Goal: Task Accomplishment & Management: Complete application form

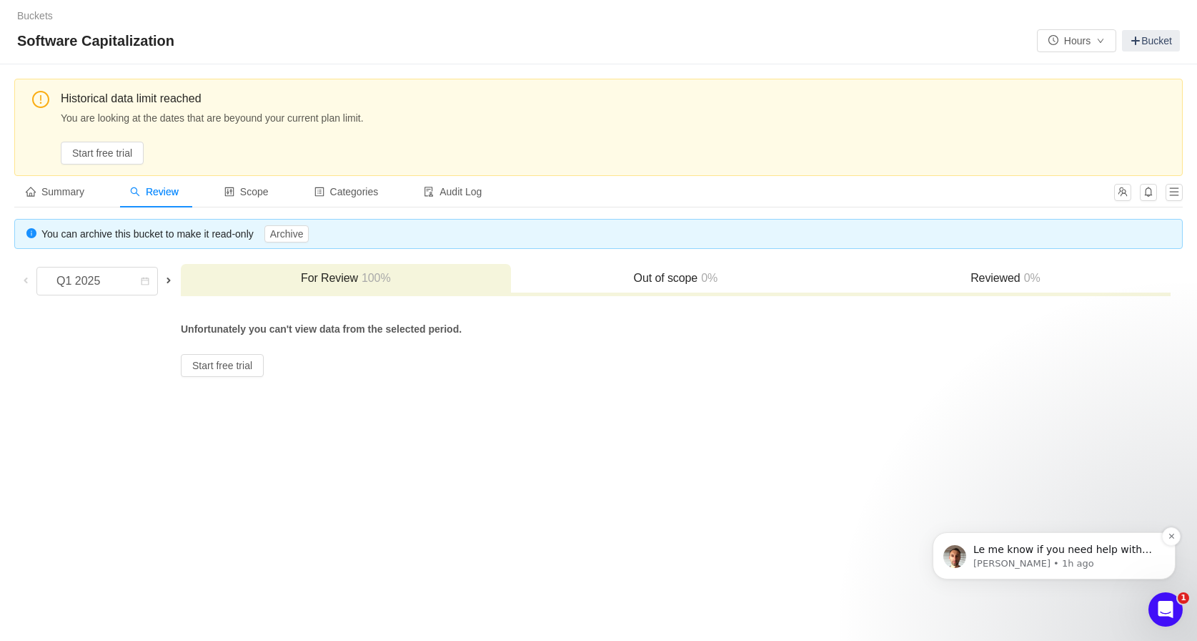
click at [997, 558] on p "[PERSON_NAME] • 1h ago" at bounding box center [1066, 563] width 184 height 13
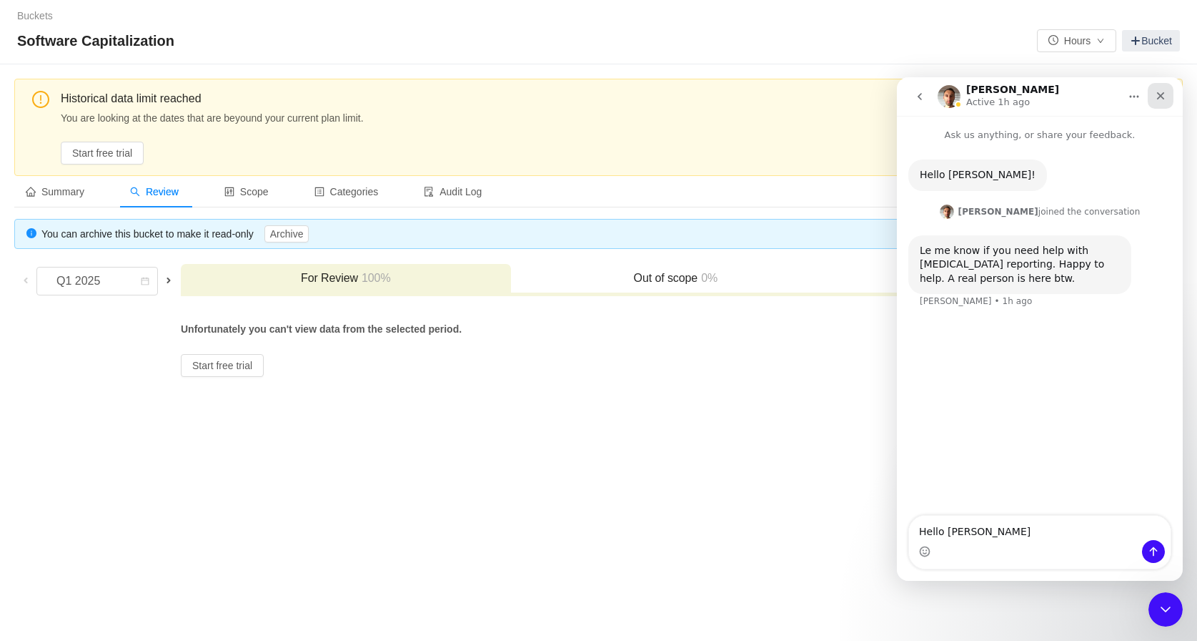
type textarea "Hello [PERSON_NAME]"
click at [1164, 95] on icon "Close" at bounding box center [1160, 95] width 11 height 11
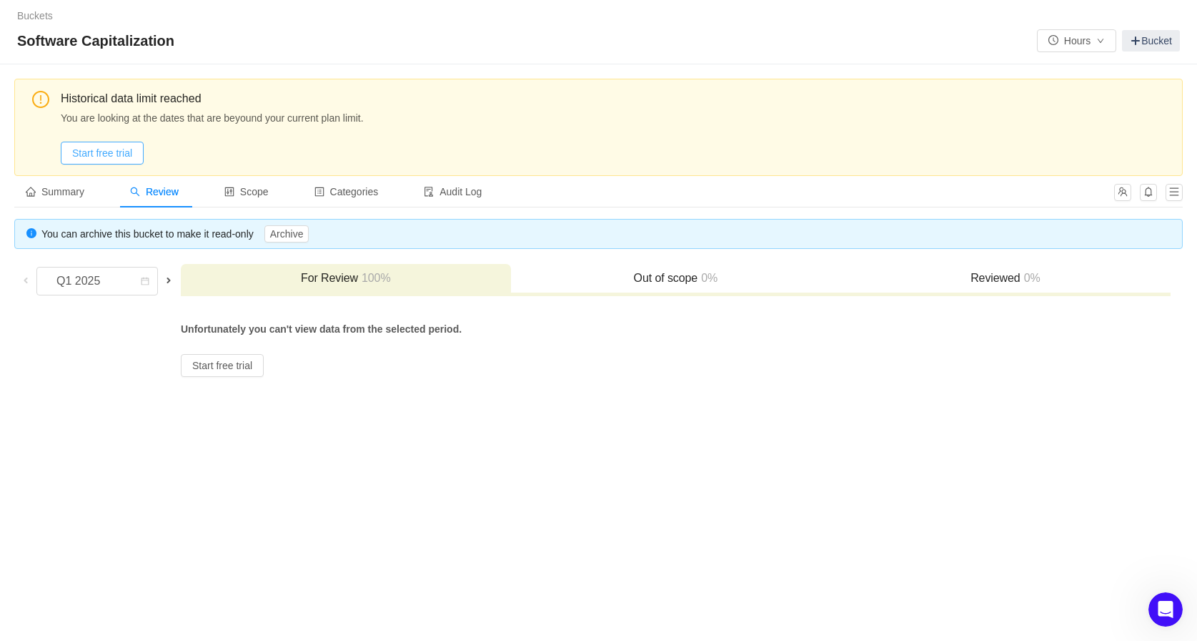
click at [131, 152] on button "Start free trial" at bounding box center [102, 153] width 83 height 23
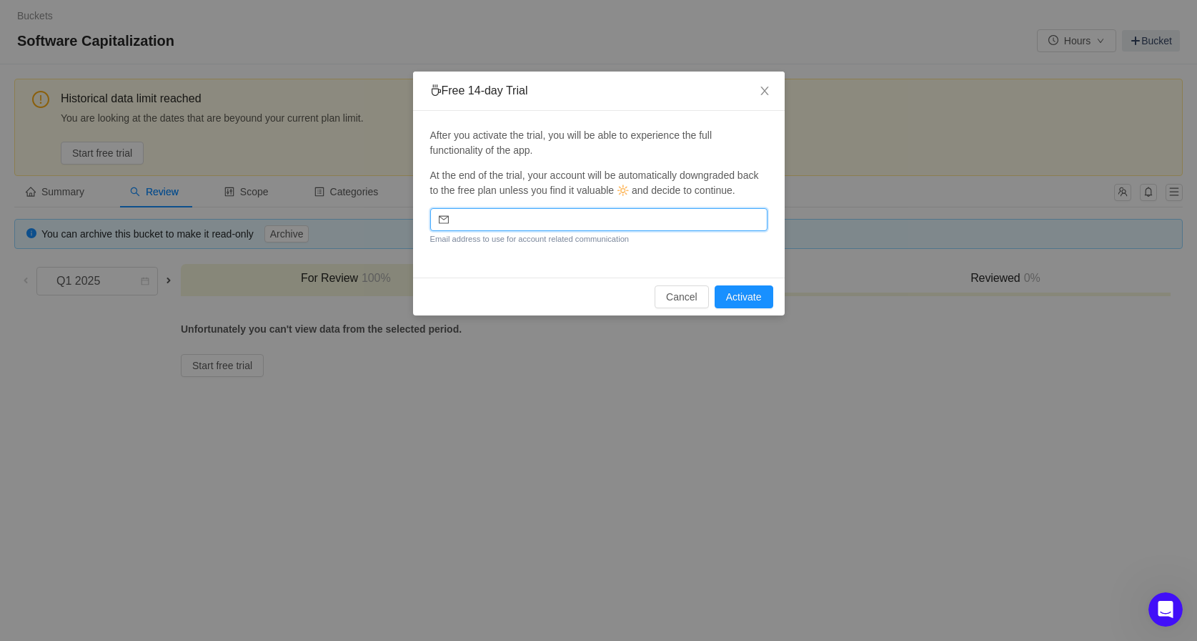
click at [531, 225] on input "email" at bounding box center [598, 219] width 337 height 23
click at [766, 90] on icon "icon: close" at bounding box center [765, 91] width 8 height 9
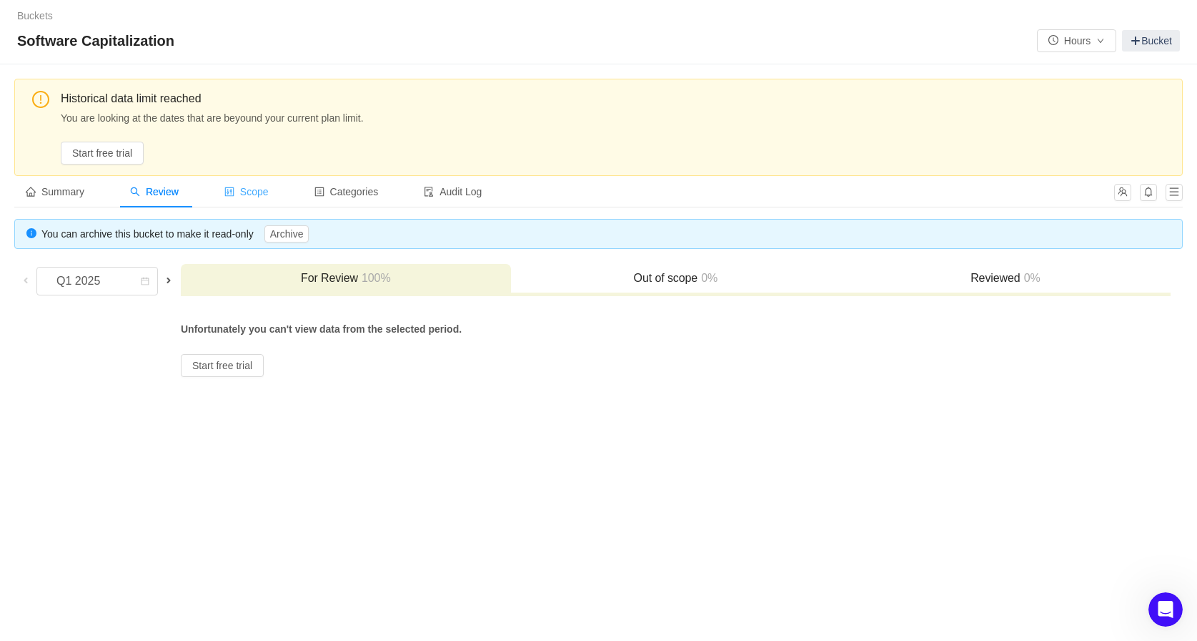
click at [262, 194] on span "Scope" at bounding box center [246, 191] width 44 height 11
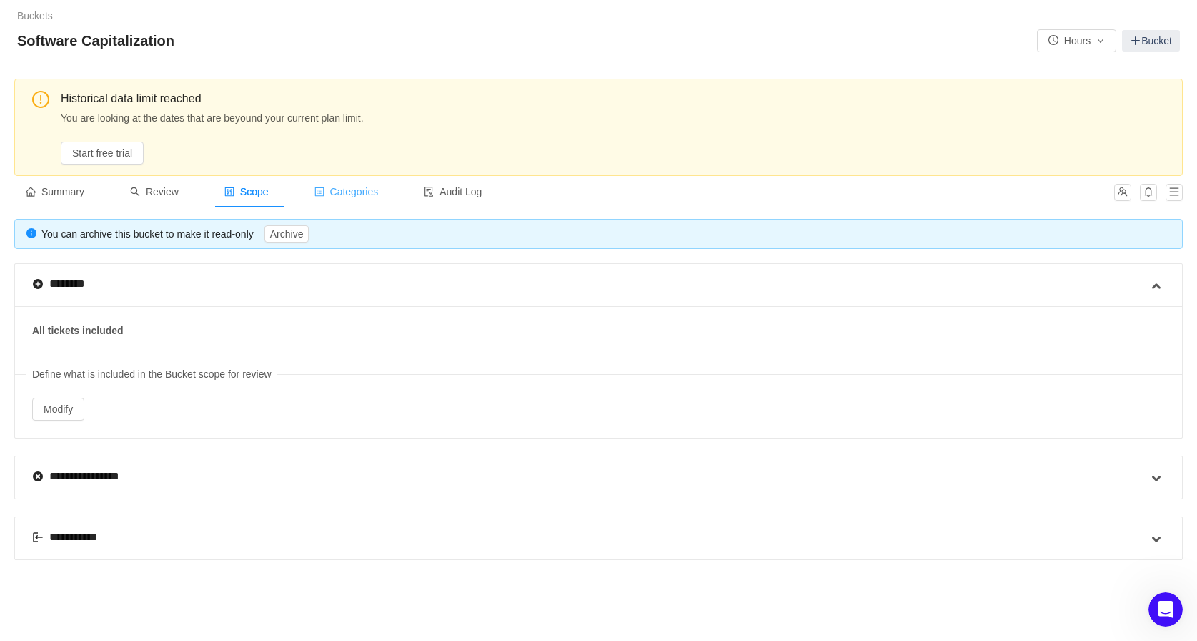
click at [366, 199] on div "Categories" at bounding box center [346, 192] width 87 height 32
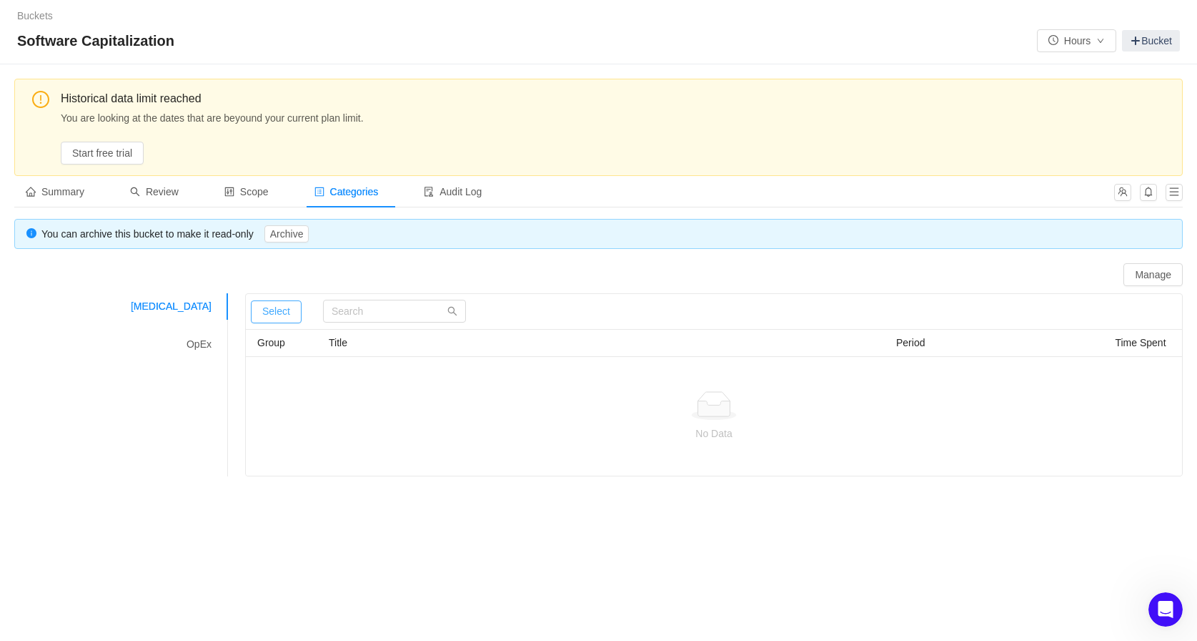
click at [293, 310] on button "Select" at bounding box center [276, 311] width 51 height 23
click at [257, 308] on button "Select" at bounding box center [276, 311] width 51 height 23
click at [364, 315] on input "text" at bounding box center [394, 311] width 143 height 23
click at [1160, 280] on button "Manage" at bounding box center [1153, 274] width 59 height 23
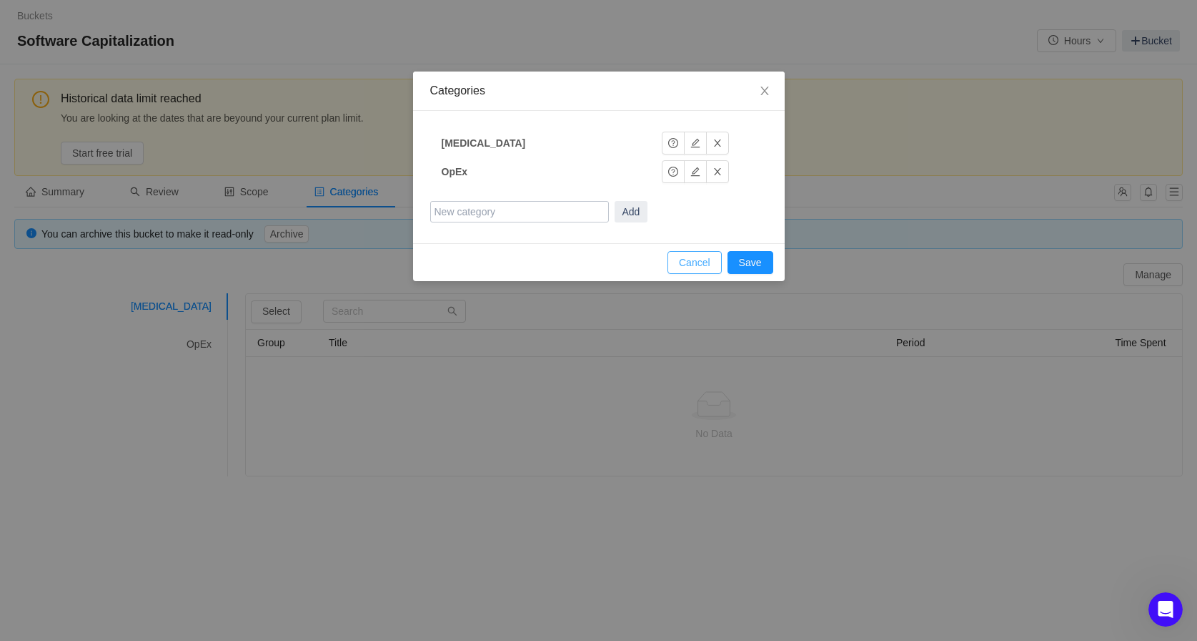
click at [698, 270] on button "Cancel" at bounding box center [695, 262] width 54 height 23
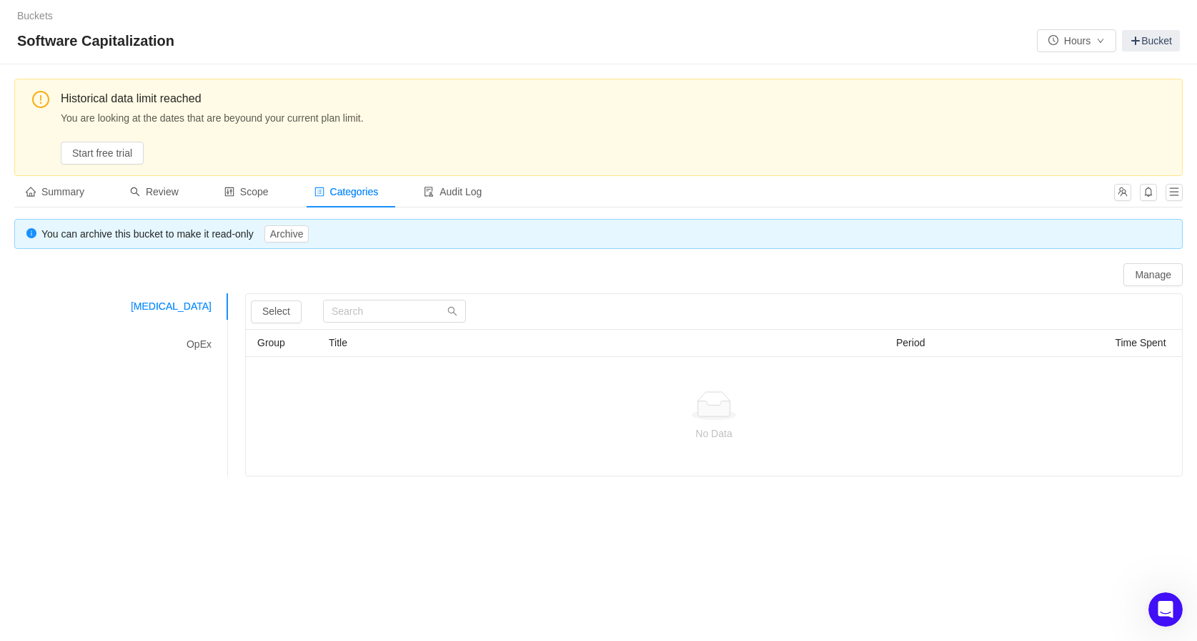
click at [279, 341] on span "Group" at bounding box center [271, 342] width 28 height 11
click at [70, 187] on span "Summary" at bounding box center [55, 191] width 59 height 11
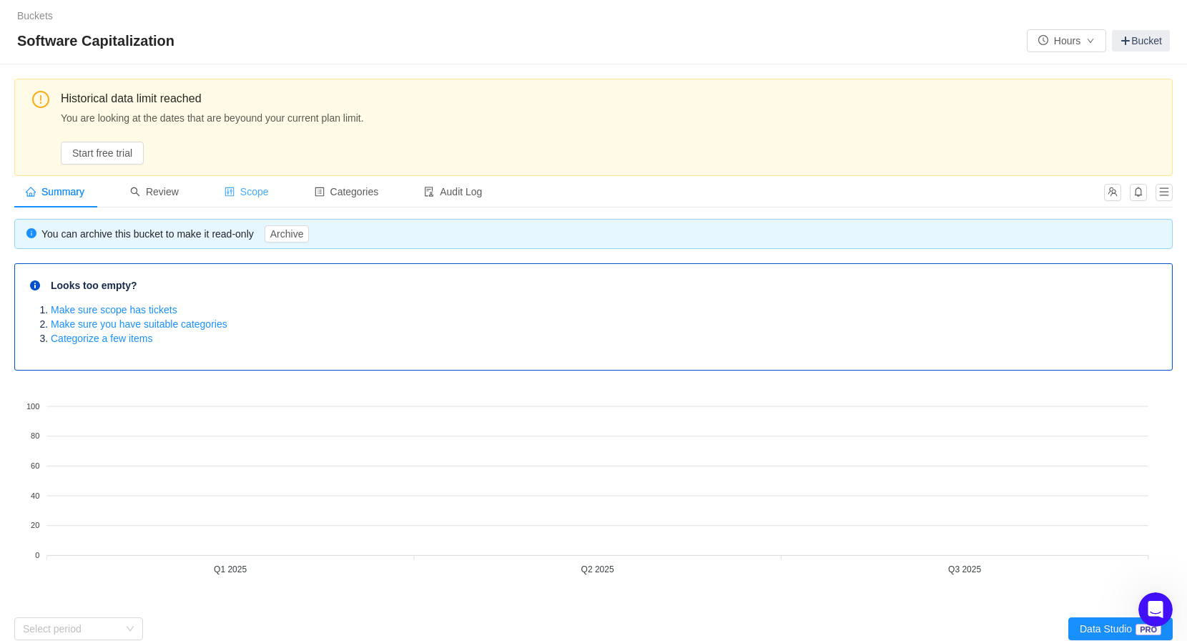
click at [260, 192] on span "Scope" at bounding box center [246, 191] width 44 height 11
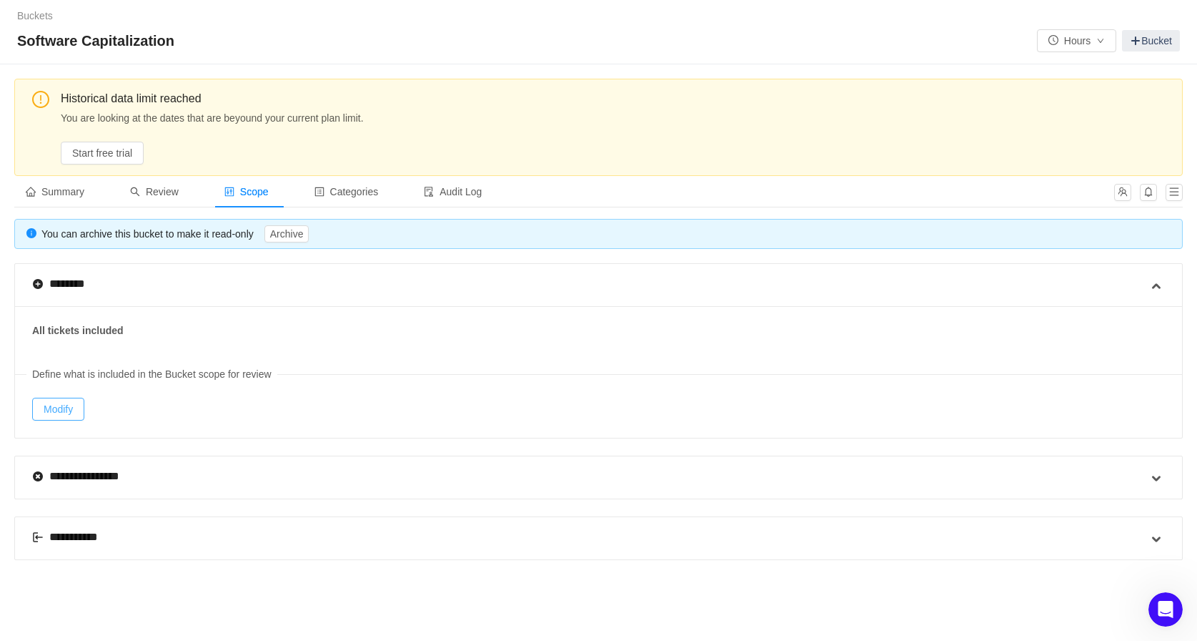
click at [74, 405] on button "Modify" at bounding box center [58, 408] width 52 height 23
click at [100, 145] on button "Start free trial" at bounding box center [102, 153] width 83 height 23
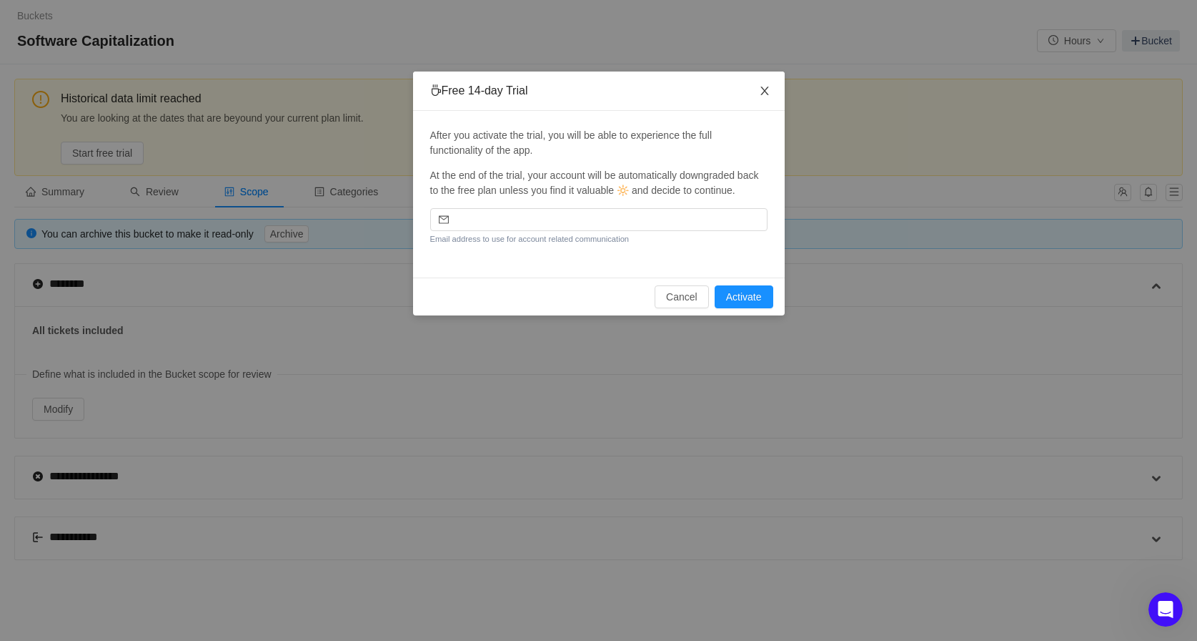
click at [763, 88] on icon "icon: close" at bounding box center [764, 90] width 11 height 11
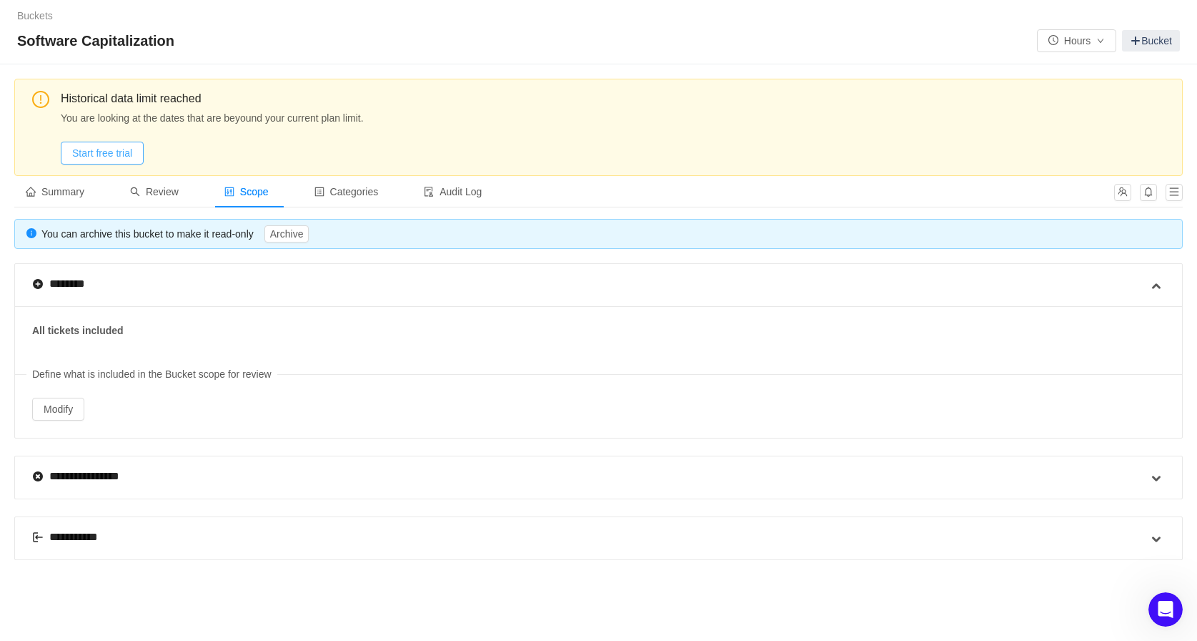
click at [107, 154] on button "Start free trial" at bounding box center [102, 153] width 83 height 23
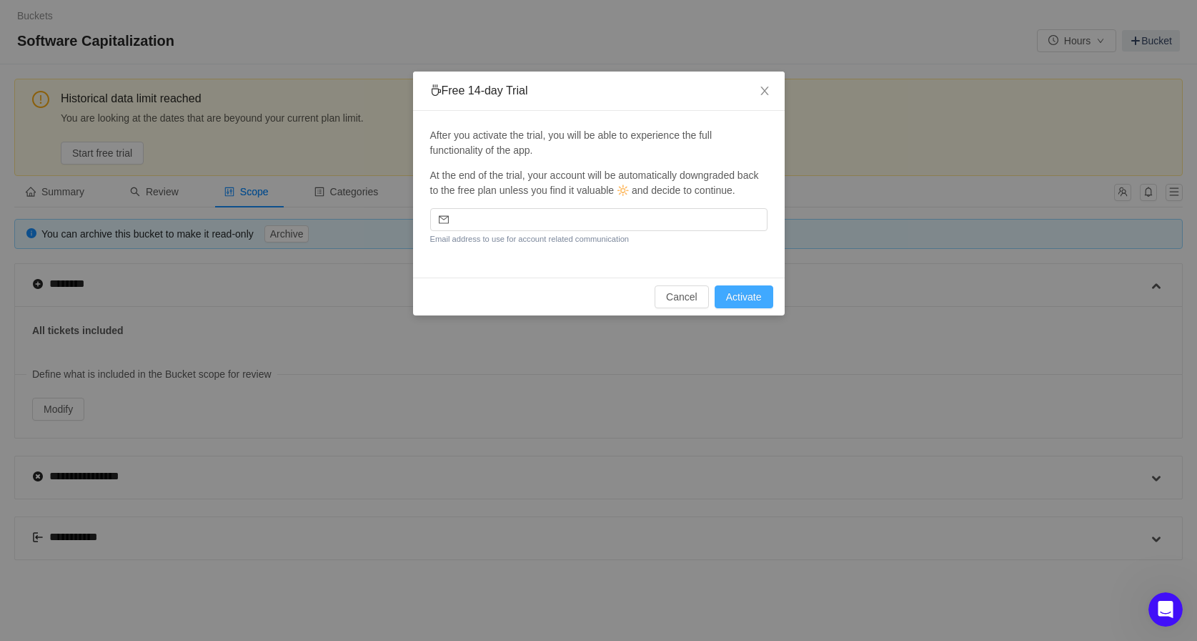
click at [738, 292] on button "Activate" at bounding box center [744, 296] width 59 height 23
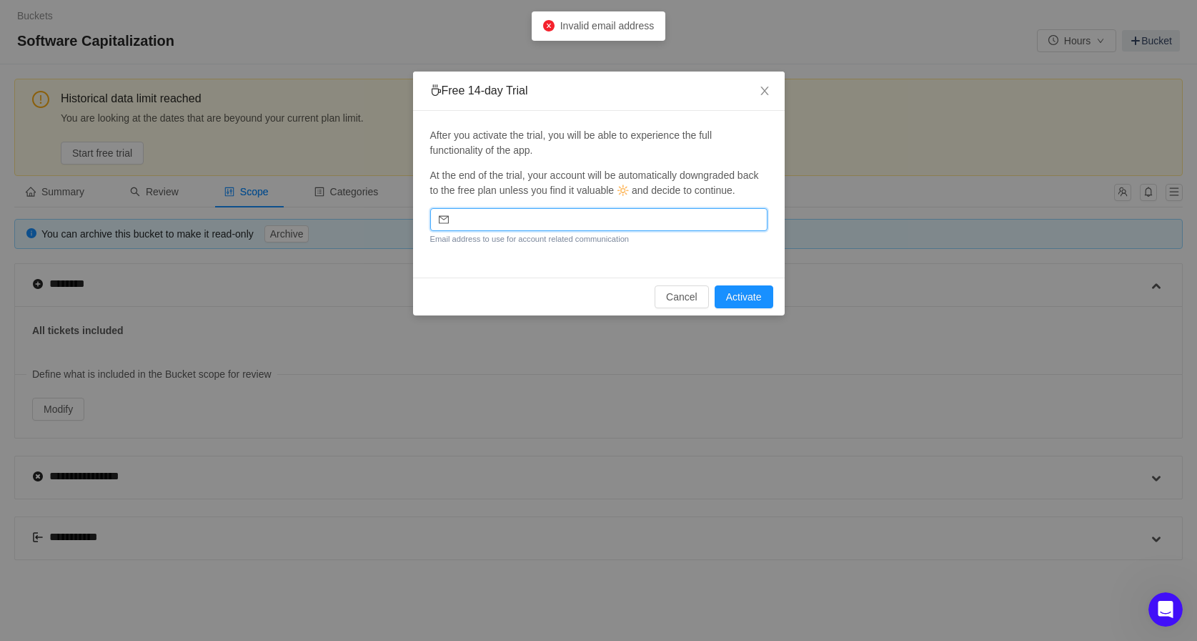
click at [573, 224] on input "email" at bounding box center [598, 219] width 337 height 23
type input "d"
click at [500, 212] on input "email" at bounding box center [598, 219] width 337 height 23
paste input "[PERSON_NAME][EMAIL_ADDRESS][DOMAIN_NAME]"
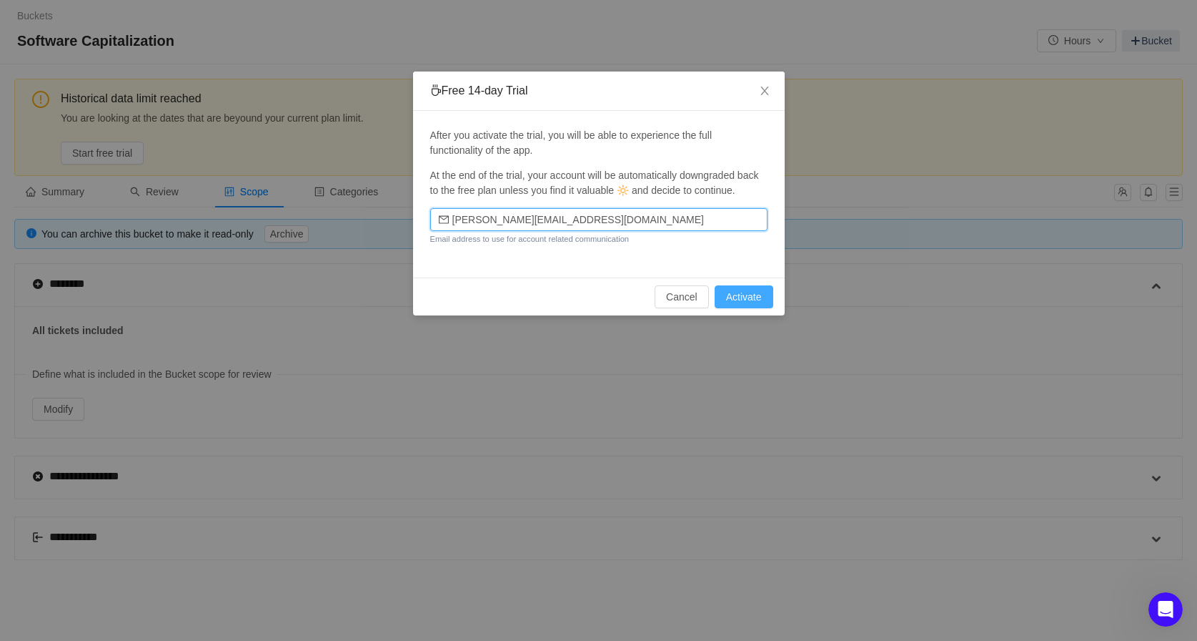
type input "[PERSON_NAME][EMAIL_ADDRESS][DOMAIN_NAME]"
click at [765, 298] on button "Activate" at bounding box center [744, 296] width 59 height 23
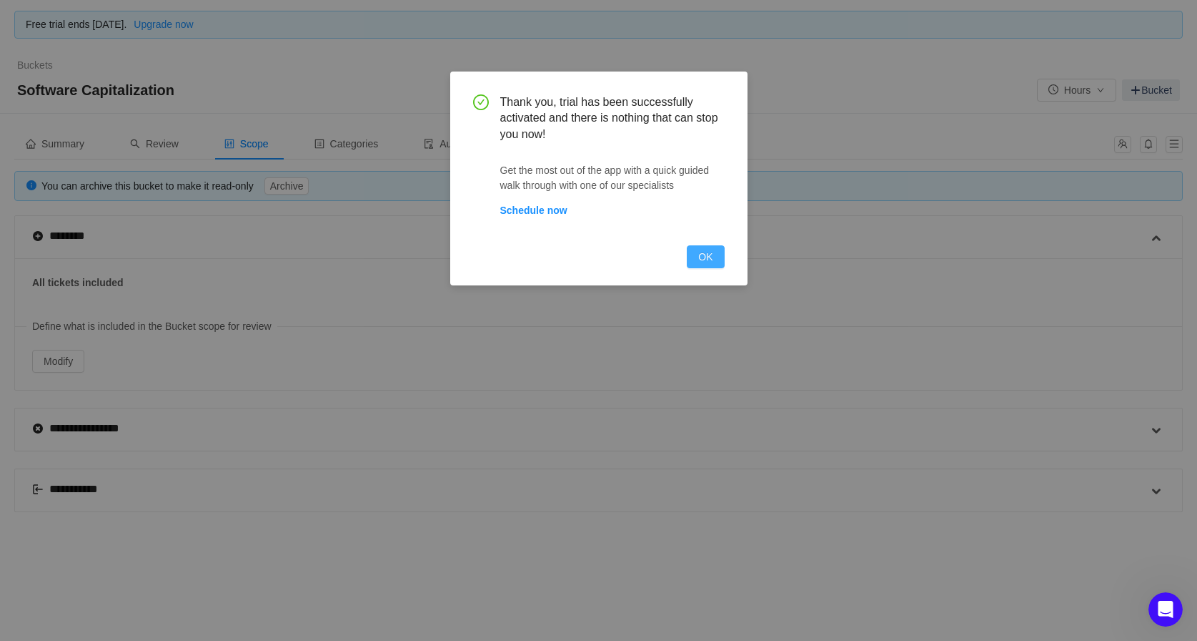
click at [706, 258] on button "OK" at bounding box center [705, 256] width 37 height 23
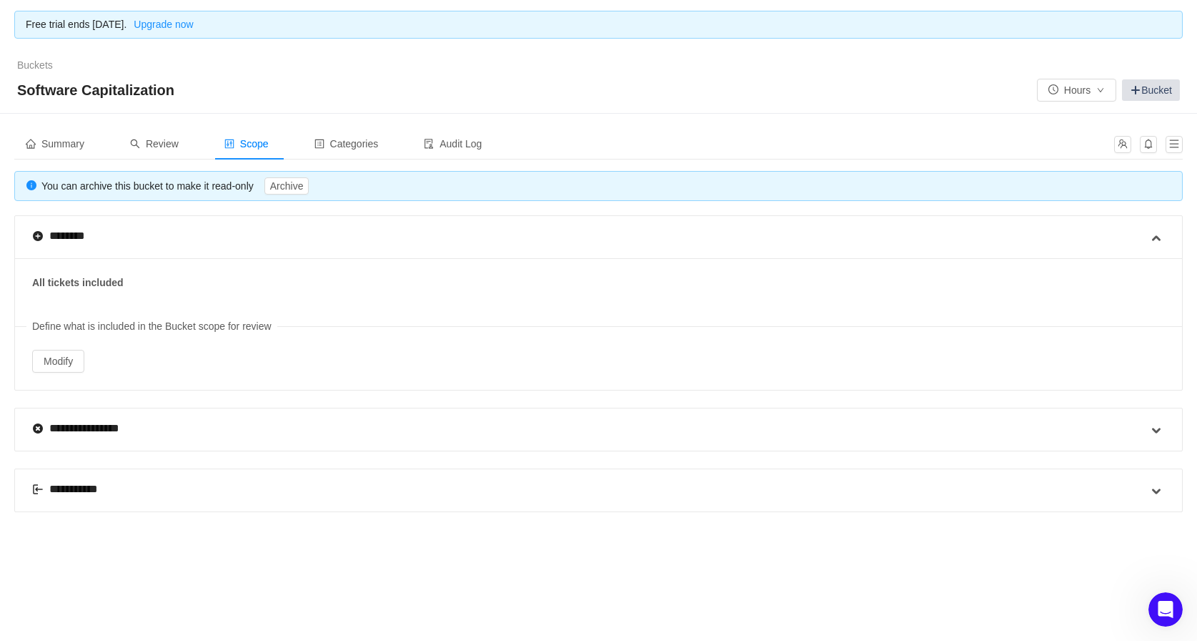
click at [1162, 89] on link "Bucket" at bounding box center [1151, 89] width 58 height 21
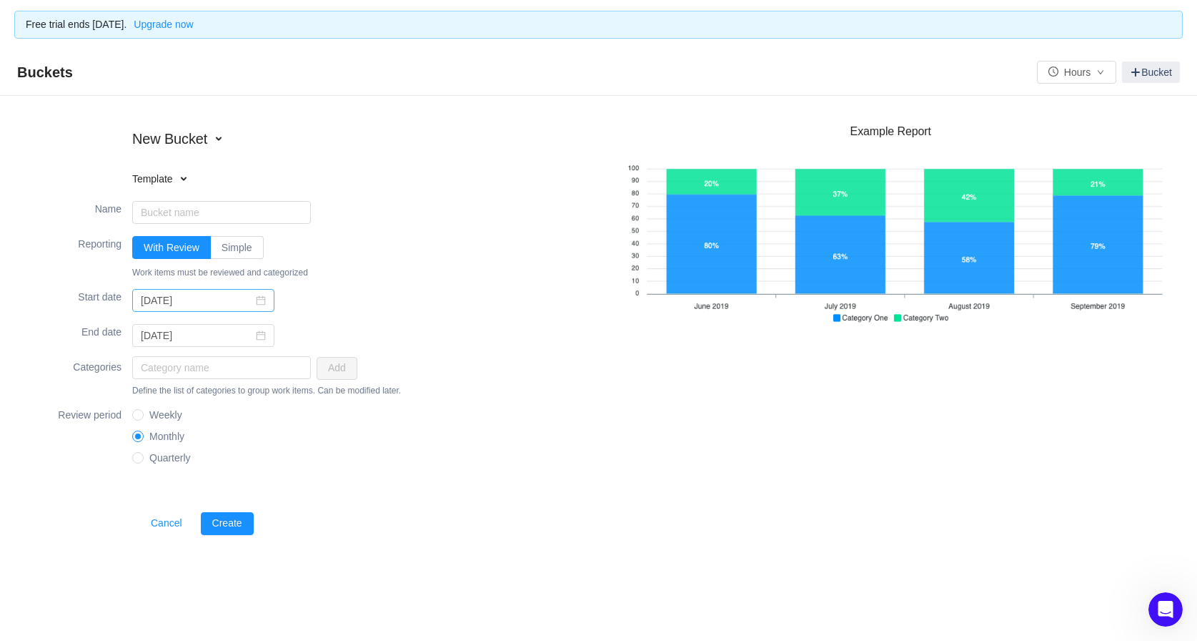
click at [257, 302] on icon "icon: calendar" at bounding box center [261, 300] width 9 height 9
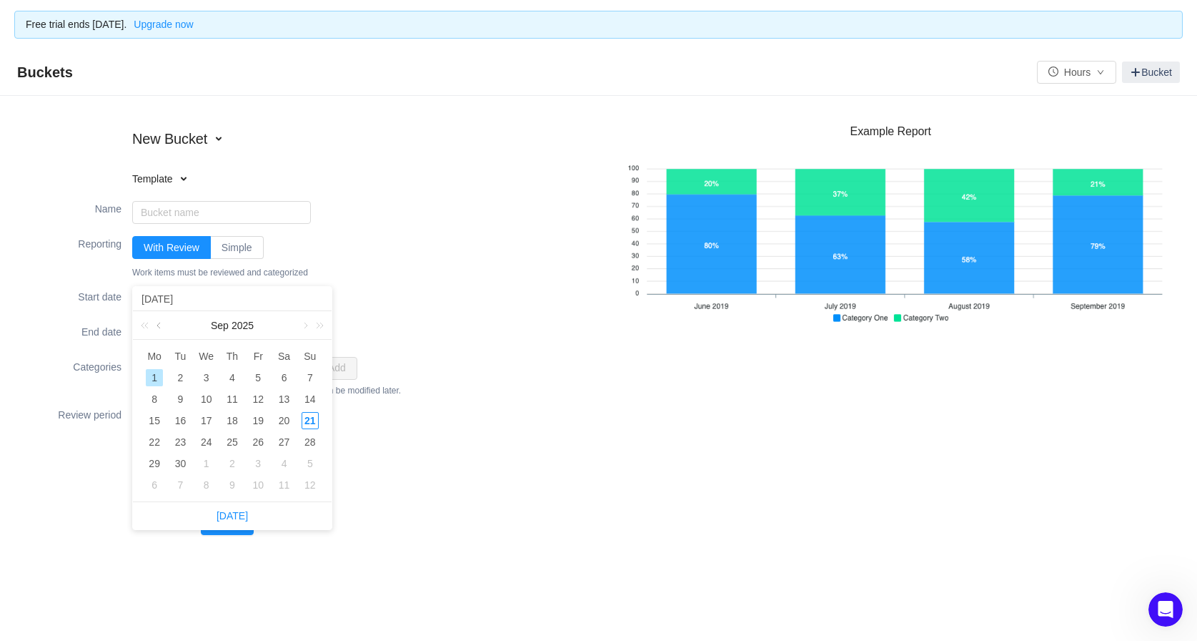
click at [157, 325] on link at bounding box center [160, 325] width 13 height 29
click at [247, 212] on input "Name" at bounding box center [221, 212] width 179 height 23
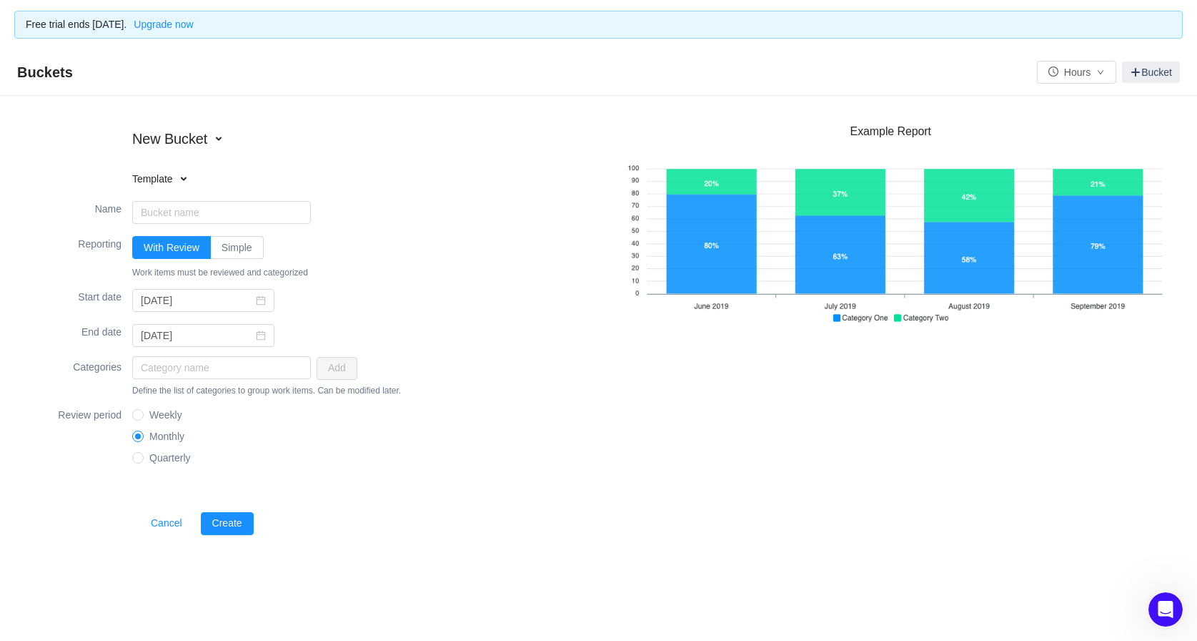
click at [193, 177] on h4 "Template" at bounding box center [223, 179] width 182 height 14
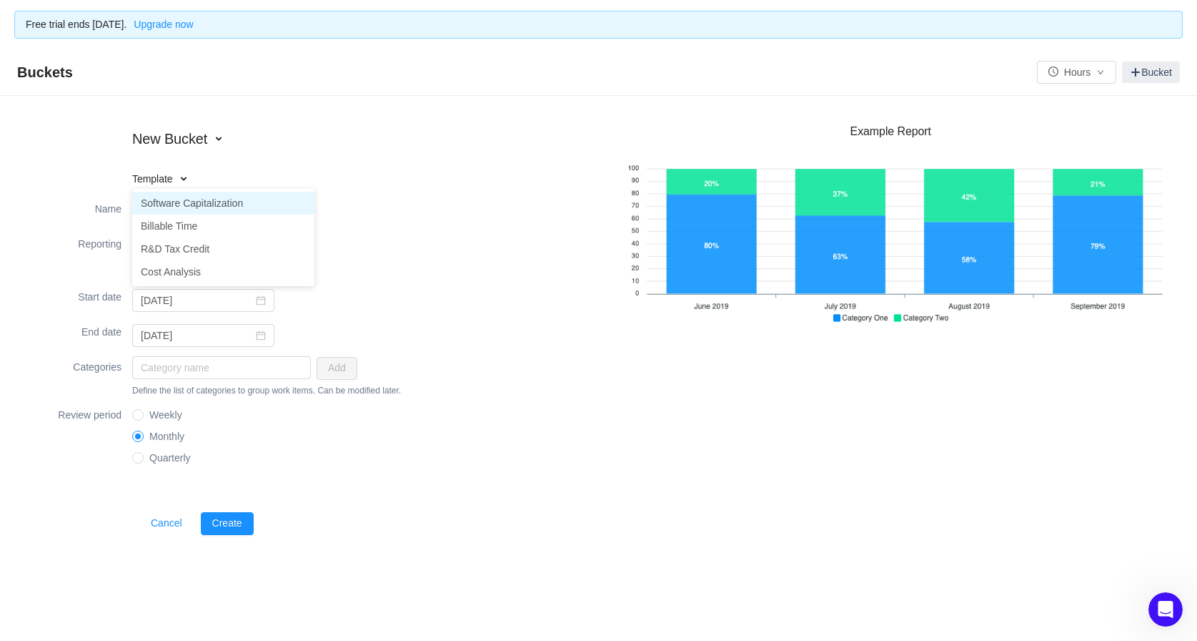
click at [178, 198] on li "Software Capitalization" at bounding box center [223, 203] width 182 height 23
type input "Software Capitalization"
type input "[DATE]"
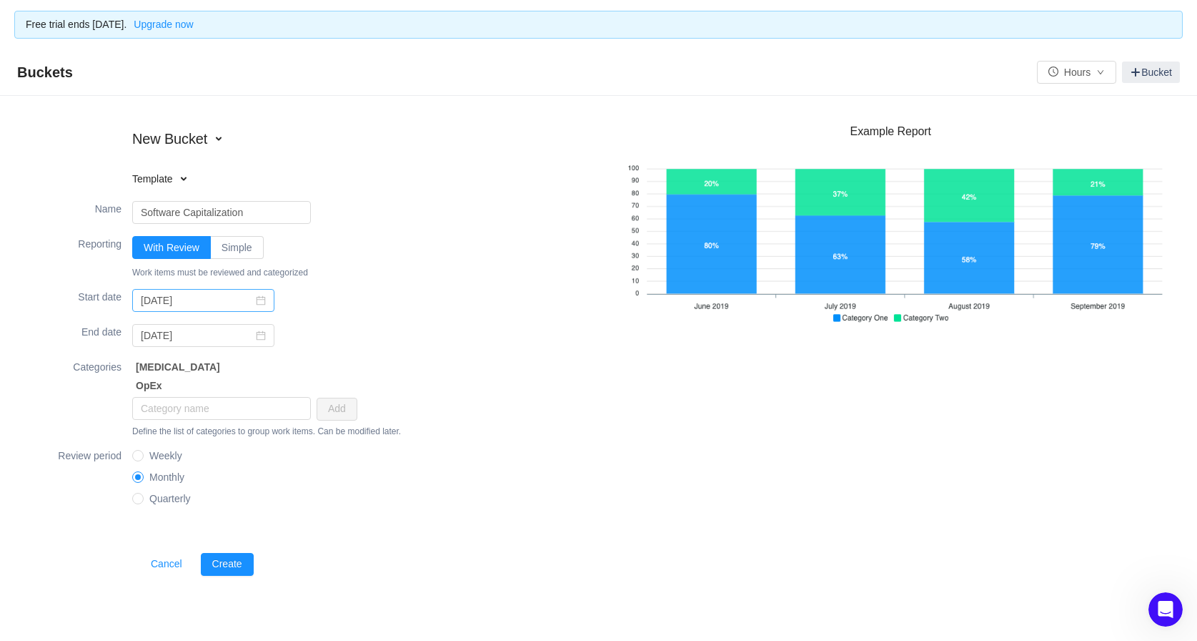
click at [256, 298] on icon "icon: calendar" at bounding box center [261, 300] width 10 height 10
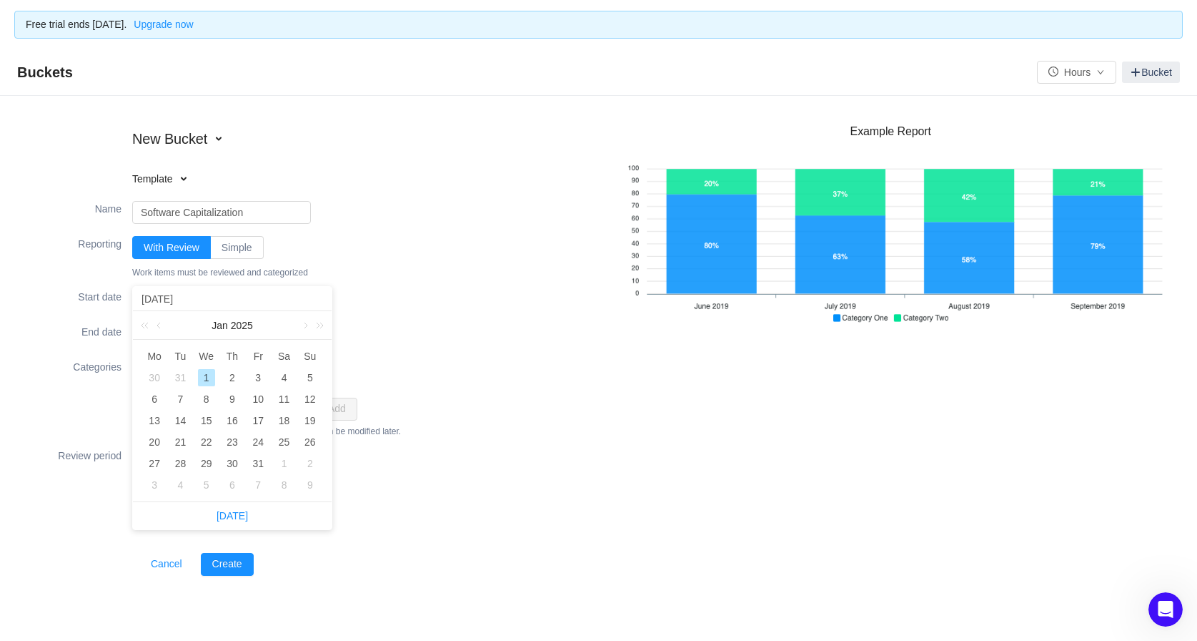
click at [359, 292] on div "Start date [DATE]" at bounding box center [314, 300] width 570 height 34
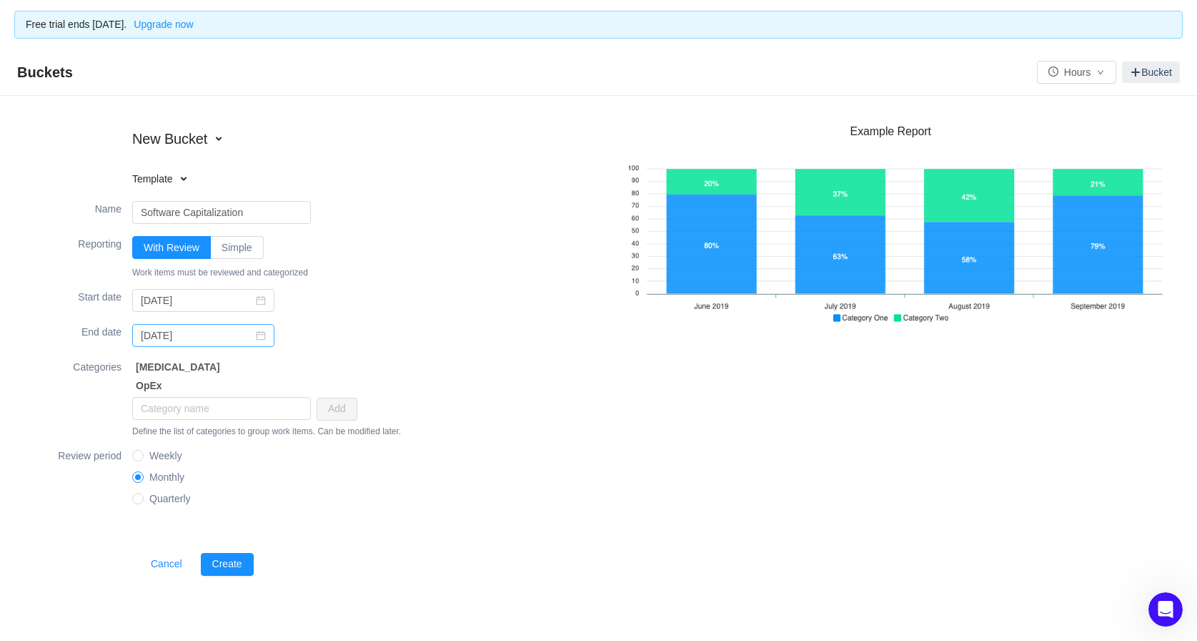
click at [257, 339] on icon "icon: calendar" at bounding box center [261, 335] width 9 height 9
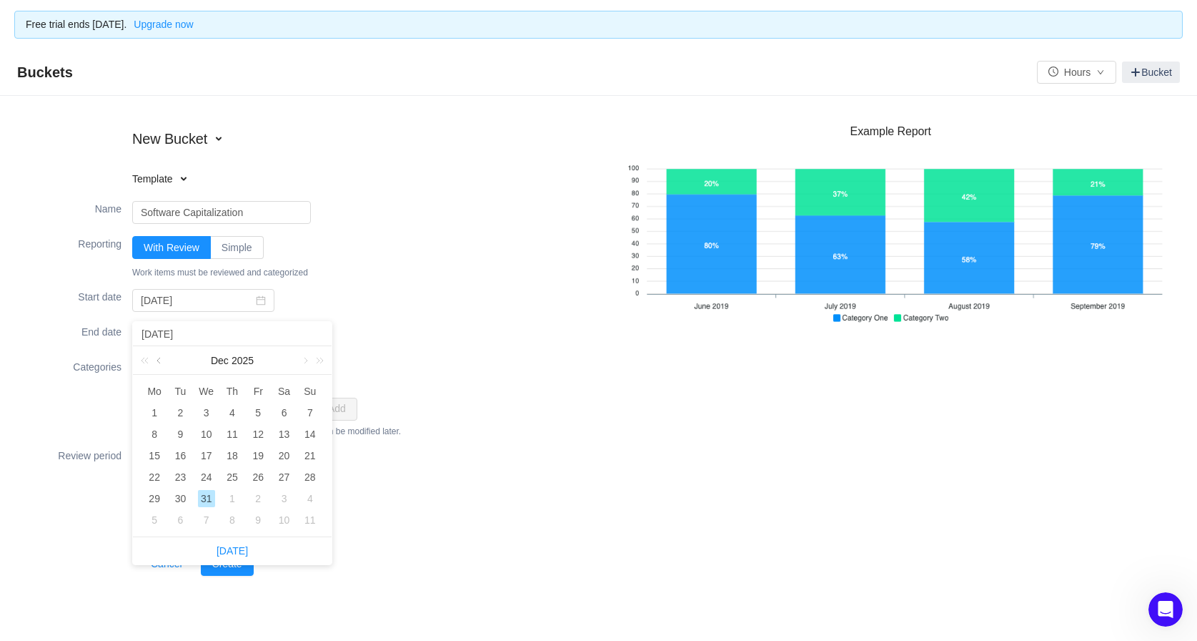
click at [157, 361] on link at bounding box center [160, 360] width 13 height 29
click at [307, 362] on link at bounding box center [304, 360] width 13 height 29
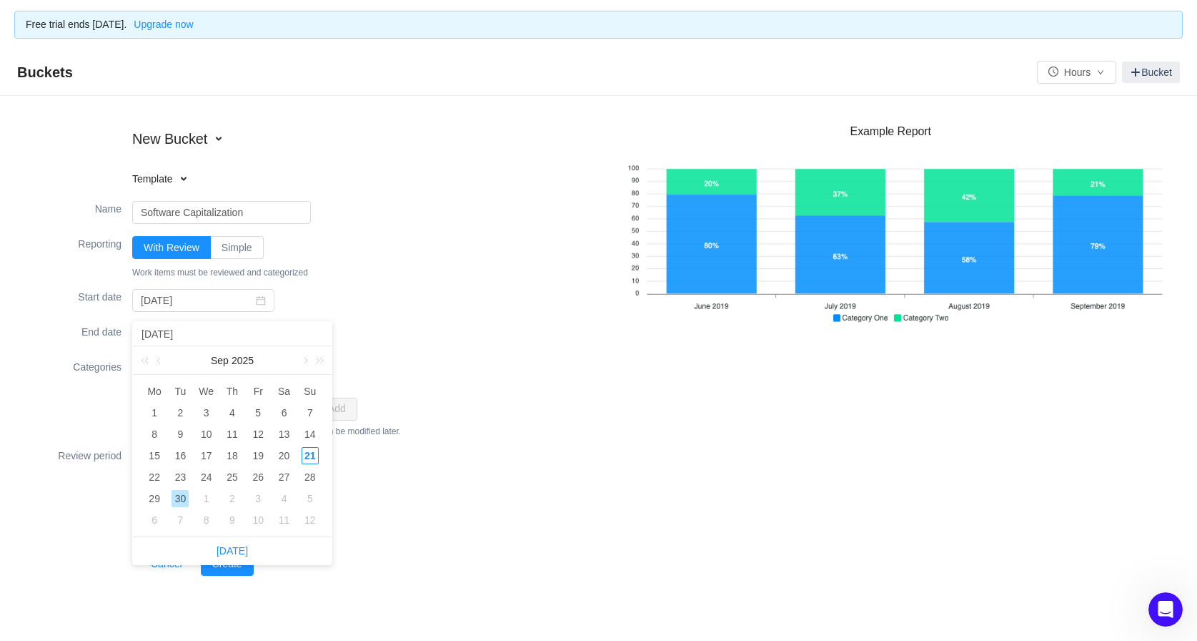
click at [314, 323] on div "[DATE]" at bounding box center [232, 334] width 199 height 24
click at [223, 336] on input "[DATE]" at bounding box center [232, 334] width 184 height 16
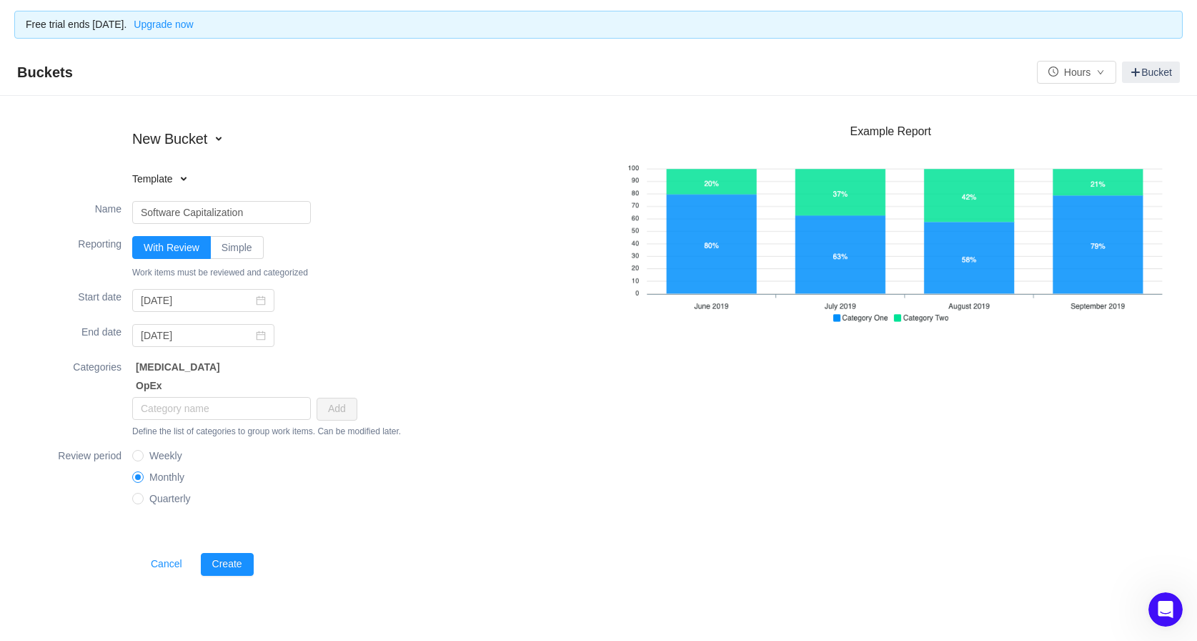
click at [435, 328] on div "End date fixed [DATE]" at bounding box center [314, 335] width 570 height 34
click at [353, 525] on div "Cancel Create" at bounding box center [314, 549] width 570 height 66
click at [227, 255] on label "Simple" at bounding box center [237, 247] width 53 height 23
click at [222, 251] on input "Simple" at bounding box center [222, 251] width 0 height 0
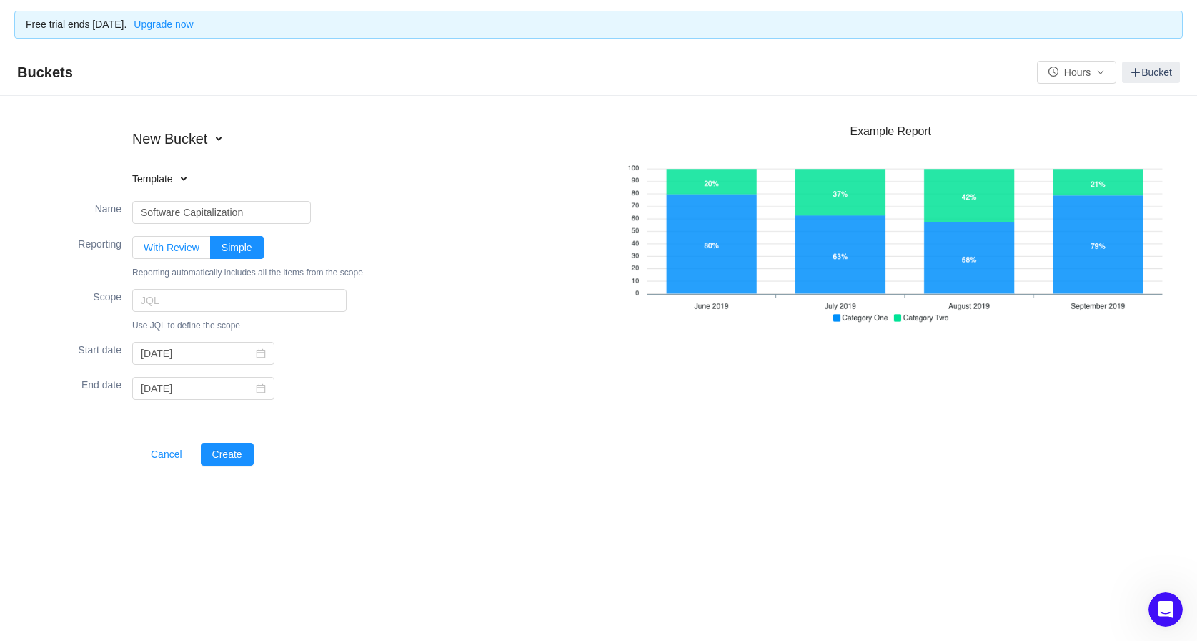
click at [174, 249] on span "With Review" at bounding box center [172, 247] width 56 height 11
click at [144, 251] on input "With Review" at bounding box center [144, 251] width 0 height 0
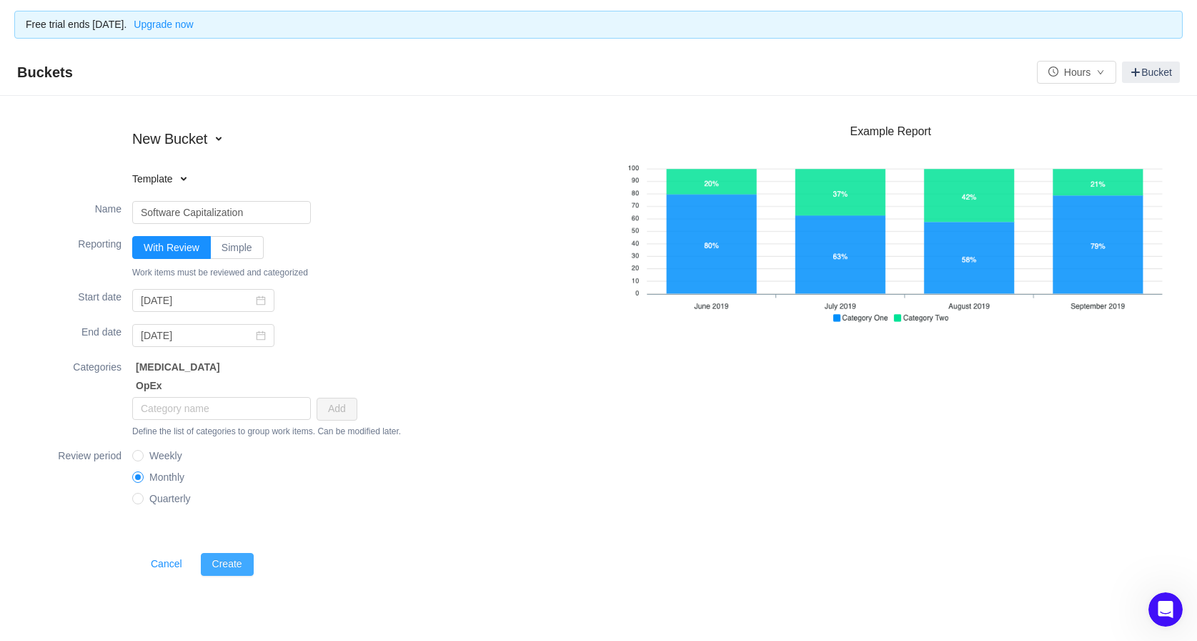
click at [232, 563] on button "Create" at bounding box center [227, 564] width 53 height 23
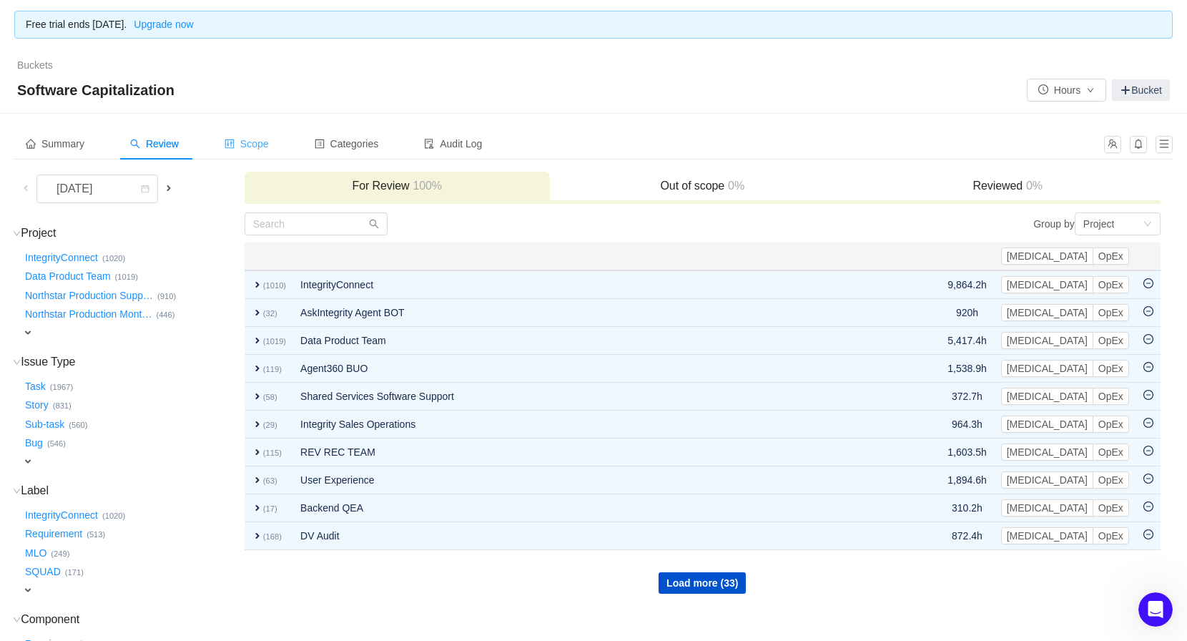
click at [257, 148] on span "Scope" at bounding box center [246, 143] width 44 height 11
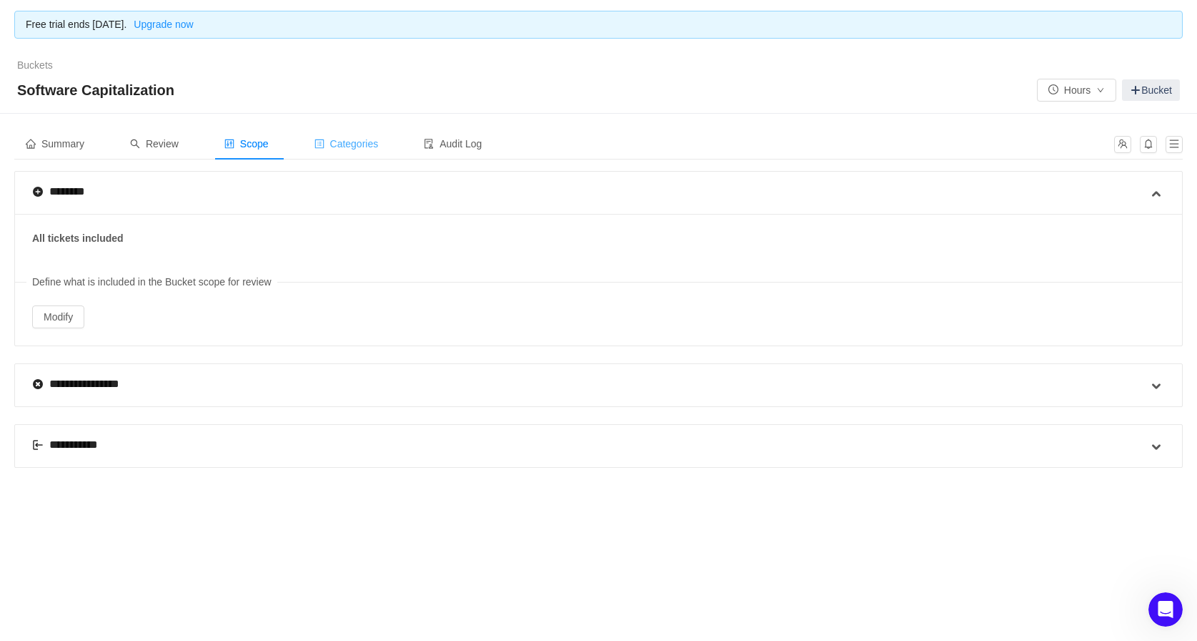
drag, startPoint x: 353, startPoint y: 142, endPoint x: 339, endPoint y: 144, distance: 14.4
click at [339, 144] on div "Categories" at bounding box center [346, 144] width 87 height 32
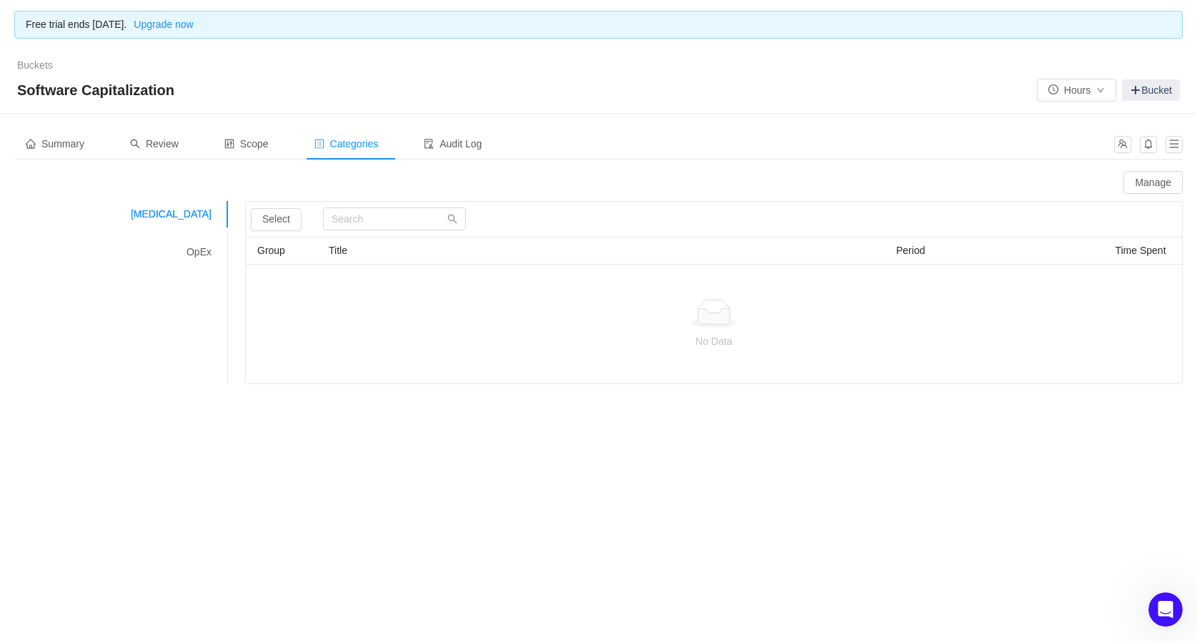
click at [339, 144] on span "Categories" at bounding box center [347, 143] width 64 height 11
click at [277, 224] on button "Select" at bounding box center [276, 219] width 51 height 23
drag, startPoint x: 277, startPoint y: 224, endPoint x: 343, endPoint y: 217, distance: 66.8
click at [343, 217] on input "text" at bounding box center [394, 218] width 143 height 23
click at [1140, 184] on button "Manage" at bounding box center [1153, 182] width 59 height 23
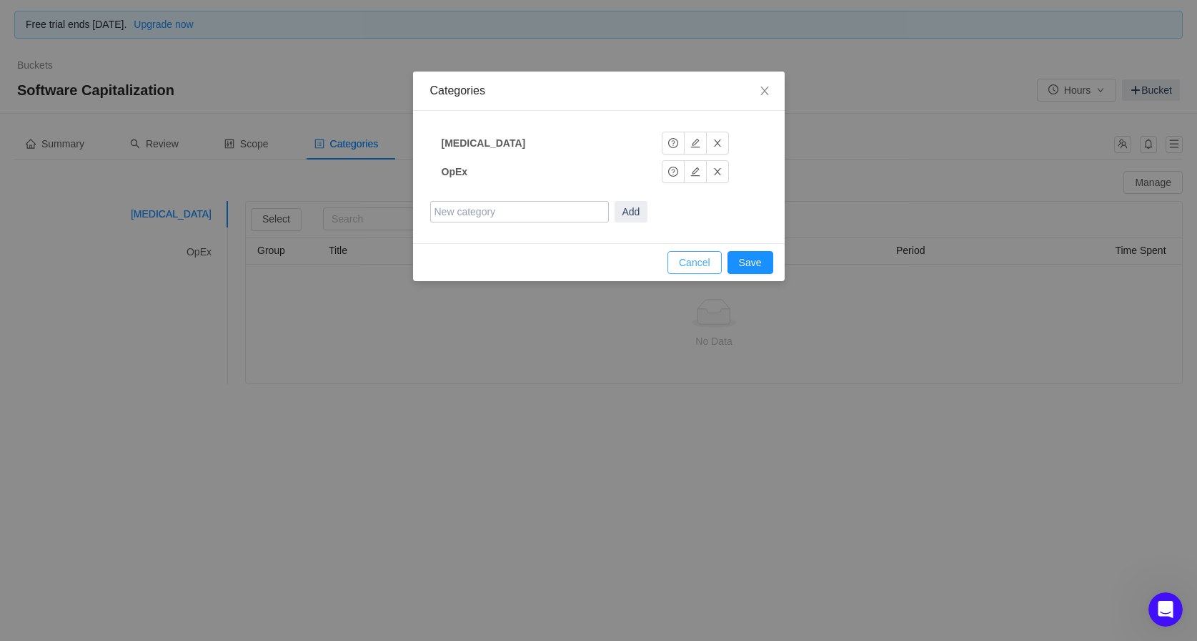
click at [698, 260] on button "Cancel" at bounding box center [695, 262] width 54 height 23
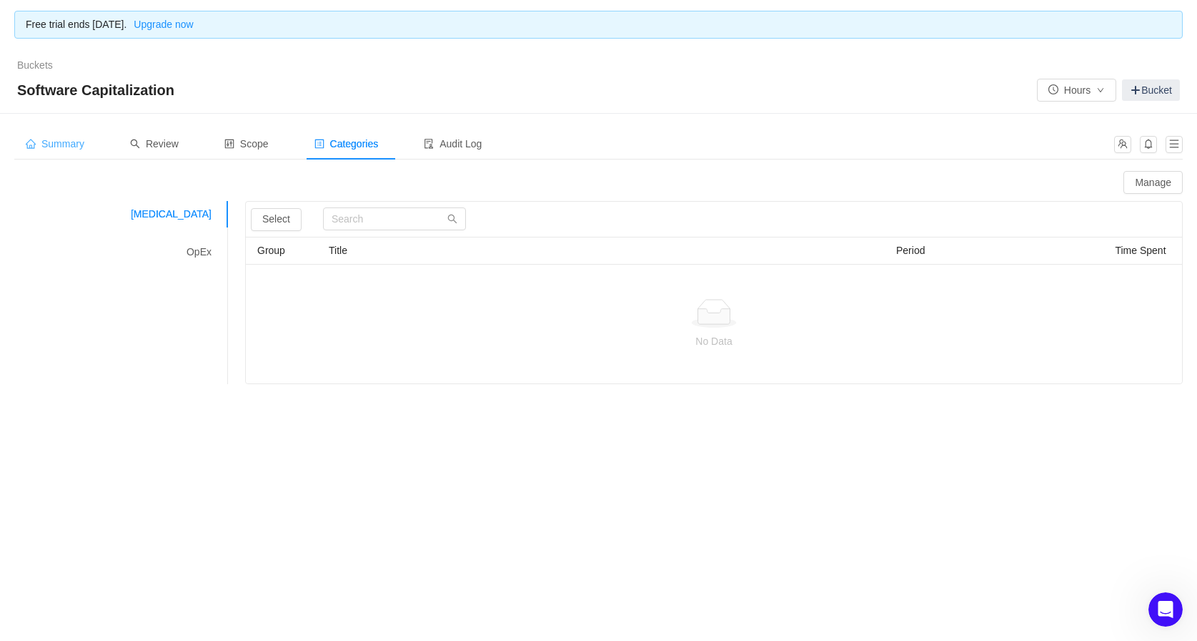
click at [59, 149] on span "Summary" at bounding box center [55, 143] width 59 height 11
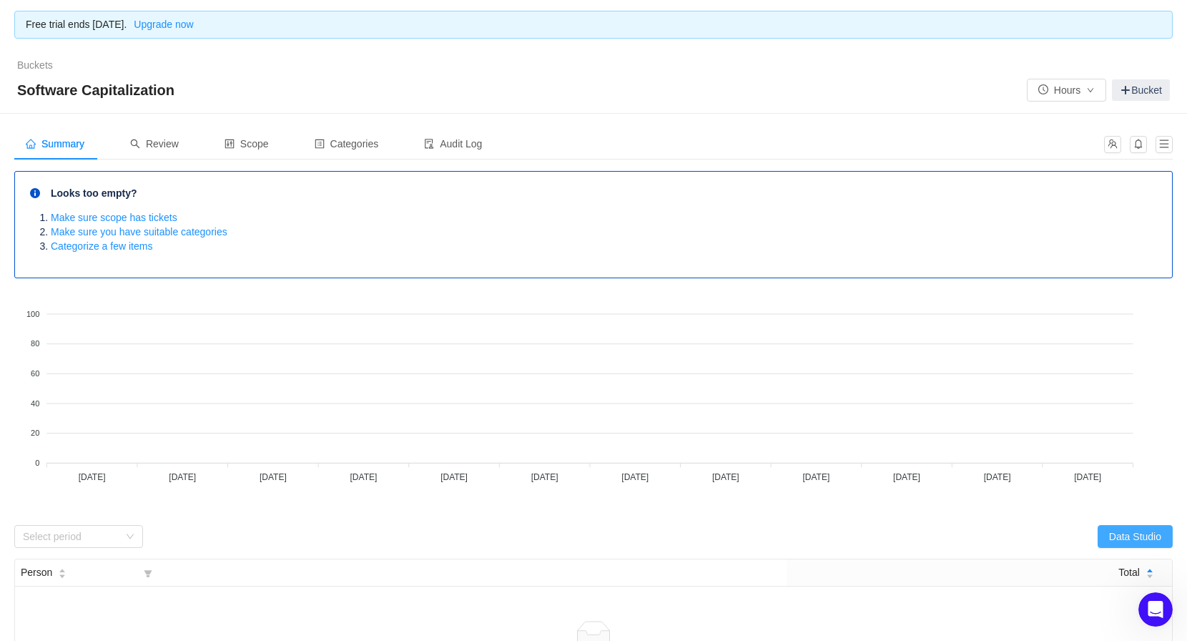
drag, startPoint x: 1192, startPoint y: 295, endPoint x: 1146, endPoint y: 540, distance: 249.6
click at [1146, 540] on button "Data Studio" at bounding box center [1134, 536] width 75 height 23
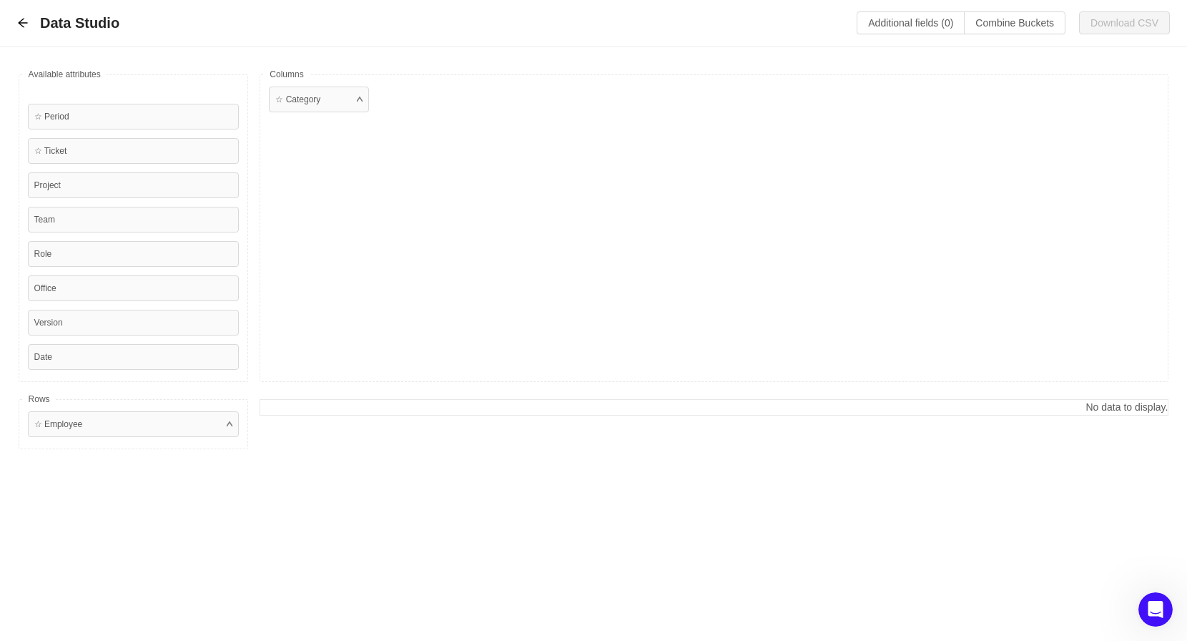
click at [158, 292] on div "Office" at bounding box center [134, 288] width 212 height 26
click at [31, 22] on div "Data Studio Additional fields (0) Combine Buckets (0) Download CSV" at bounding box center [593, 23] width 1152 height 24
click at [27, 23] on icon "icon: arrow-left" at bounding box center [22, 23] width 9 height 9
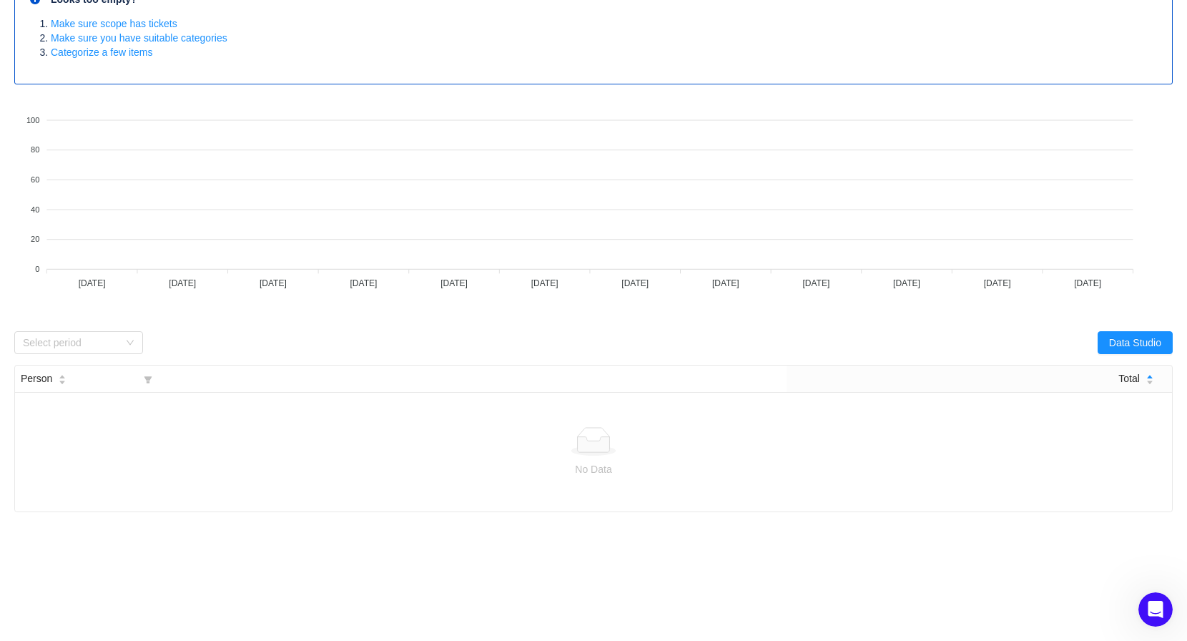
scroll to position [43, 0]
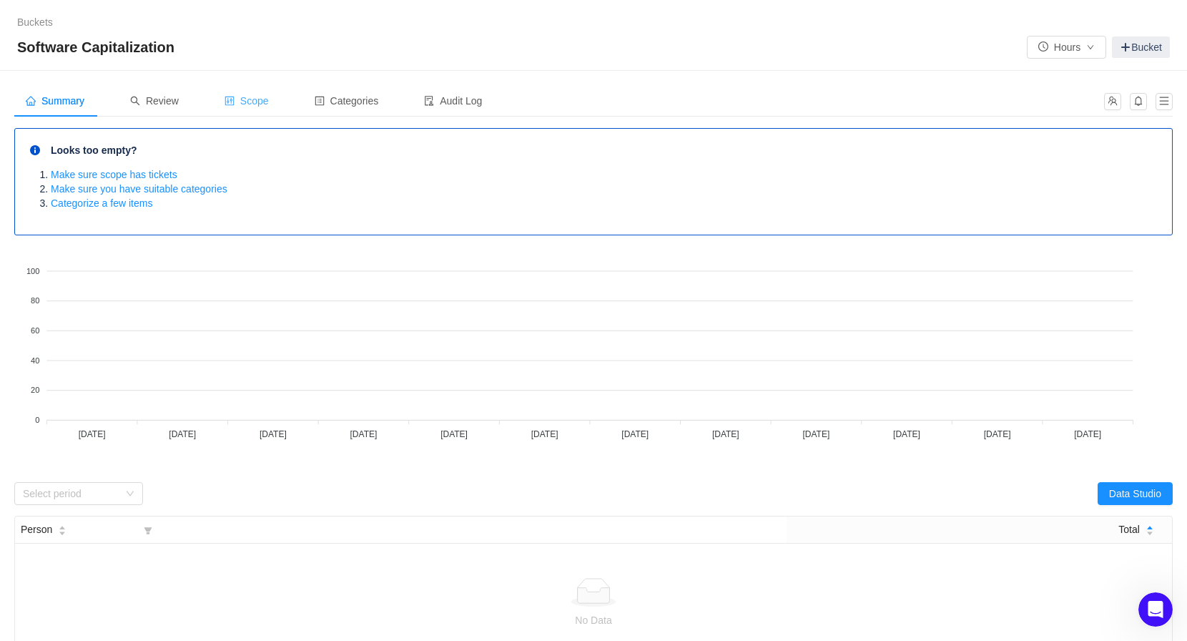
click at [262, 105] on span "Scope" at bounding box center [246, 100] width 44 height 11
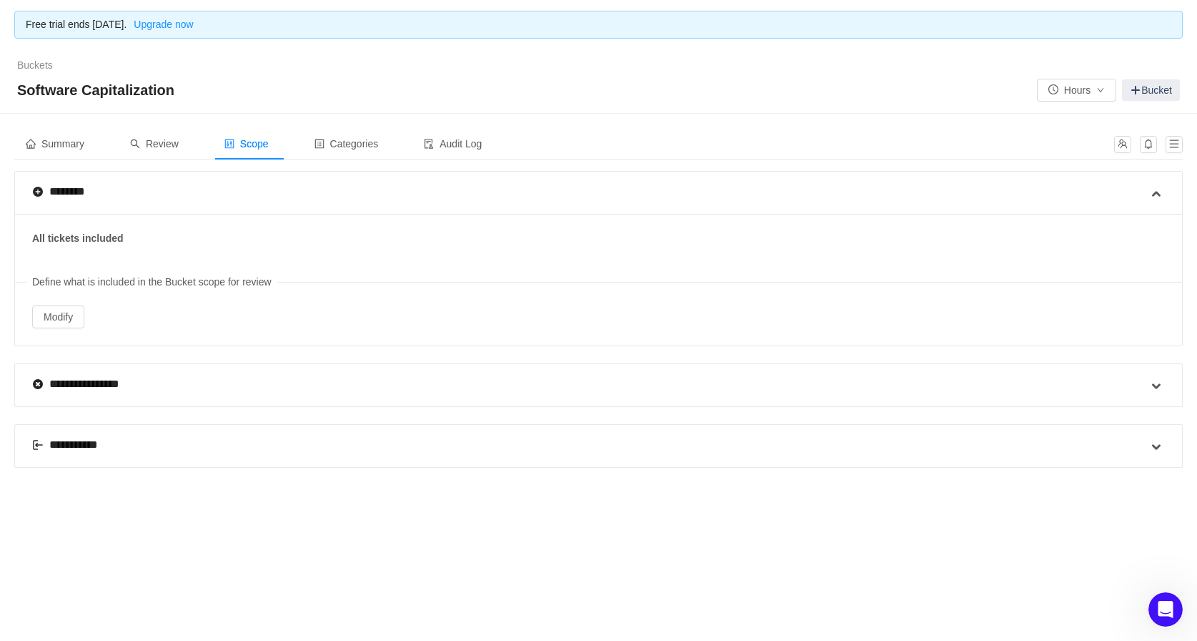
click at [39, 192] on span at bounding box center [37, 191] width 11 height 11
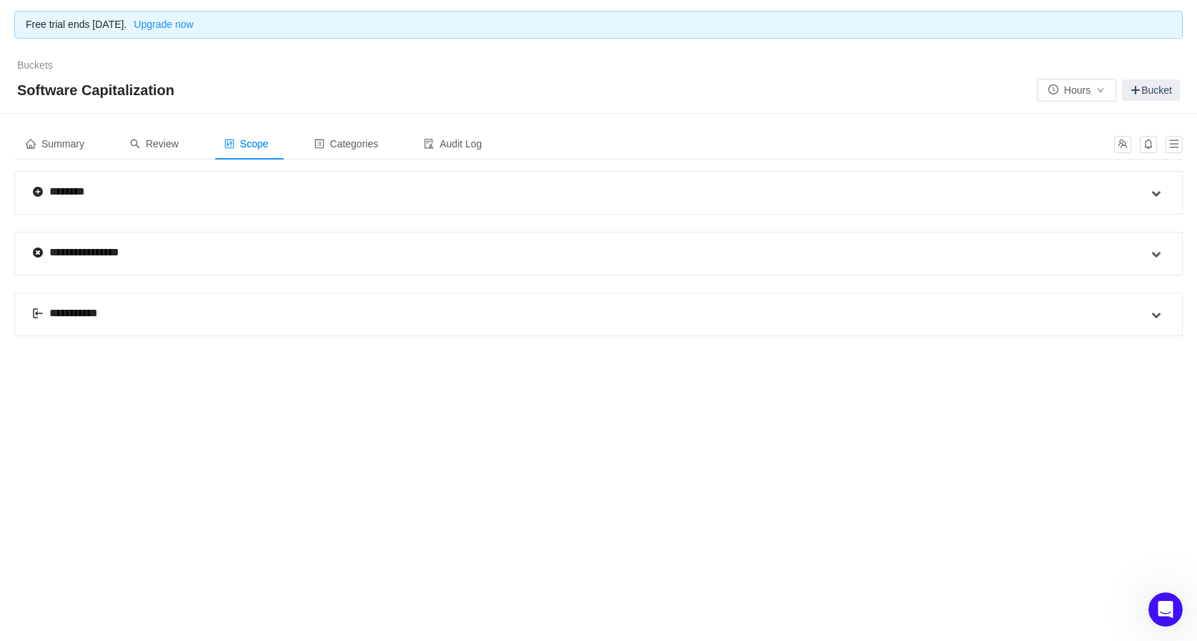
click at [39, 192] on span at bounding box center [37, 191] width 11 height 11
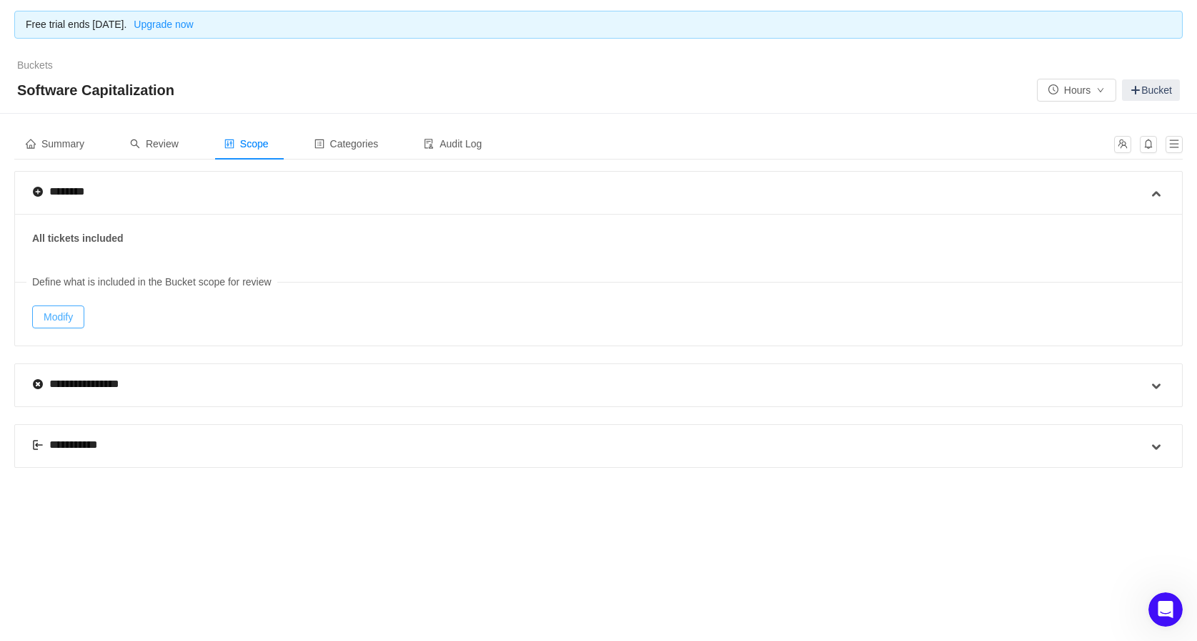
click at [66, 312] on button "Modify" at bounding box center [58, 316] width 52 height 23
click at [172, 151] on div "Review" at bounding box center [154, 144] width 71 height 32
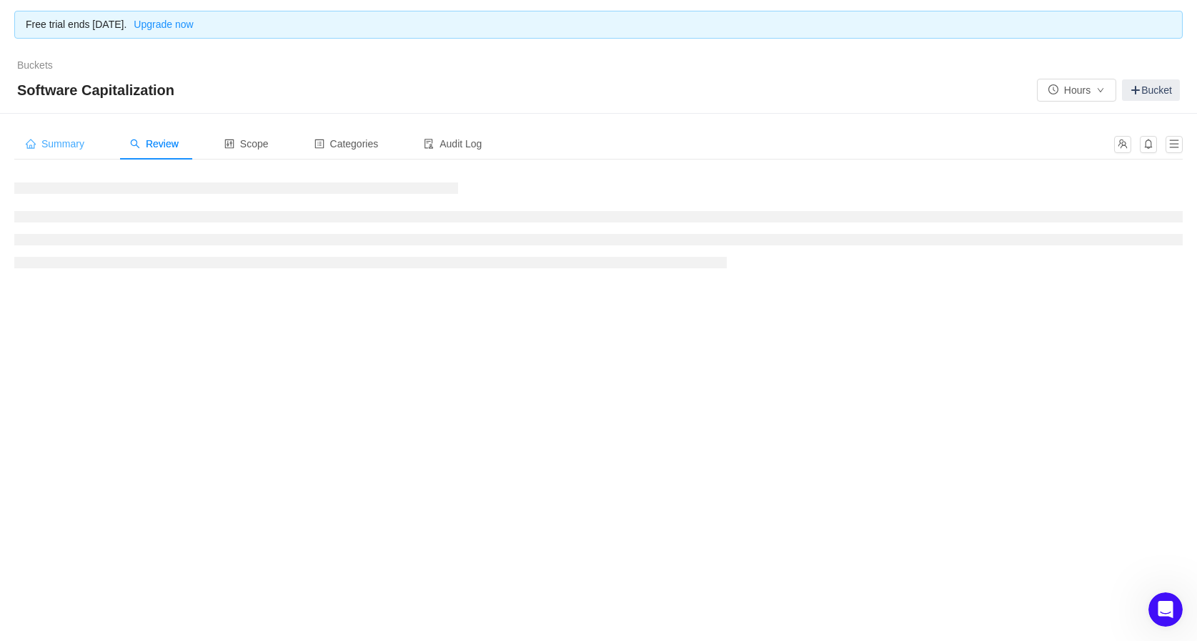
click at [62, 153] on div "Summary" at bounding box center [54, 144] width 81 height 32
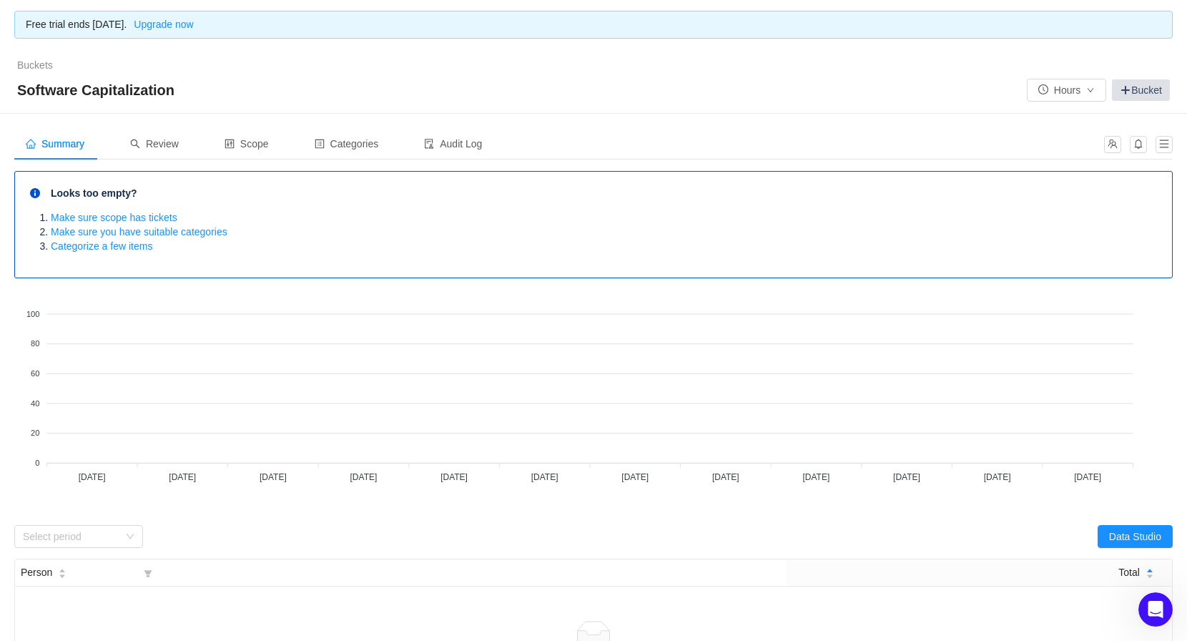
click at [1151, 89] on link "Bucket" at bounding box center [1141, 89] width 58 height 21
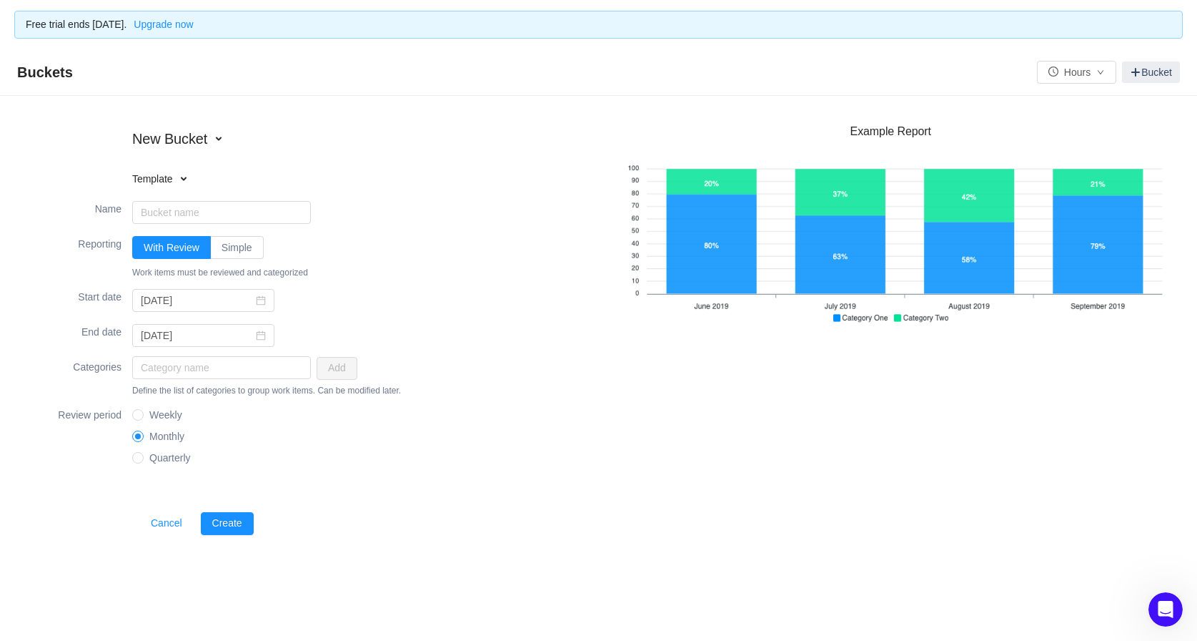
click at [181, 183] on span at bounding box center [183, 178] width 11 height 11
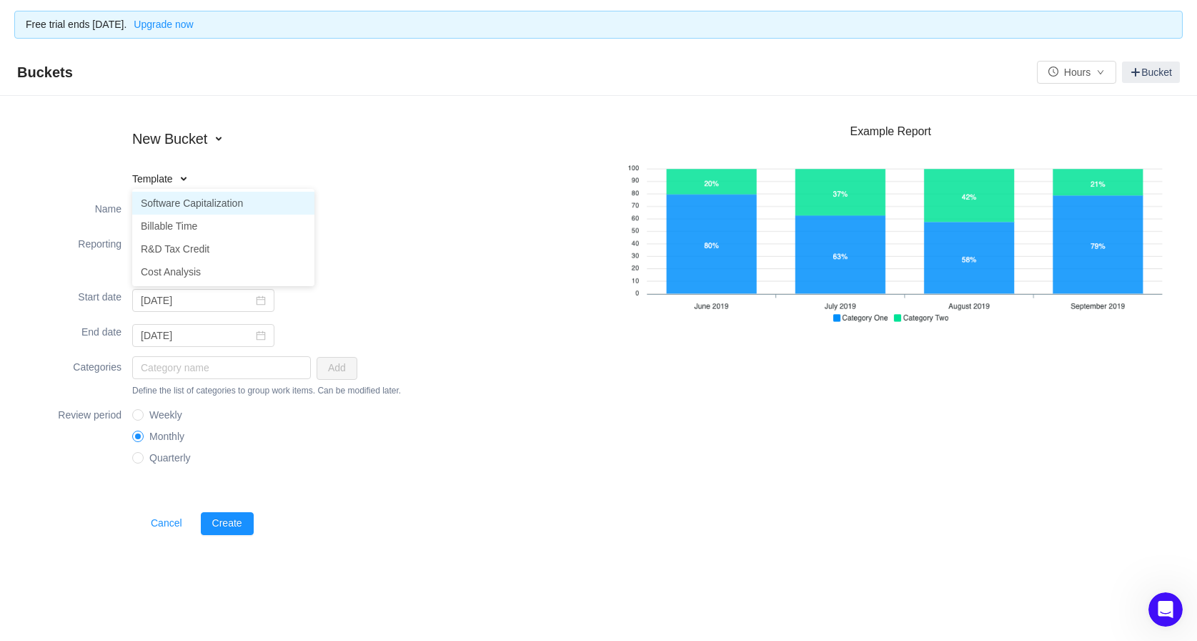
click at [182, 202] on li "Software Capitalization" at bounding box center [223, 203] width 182 height 23
type input "Software Capitalization"
type input "[DATE]"
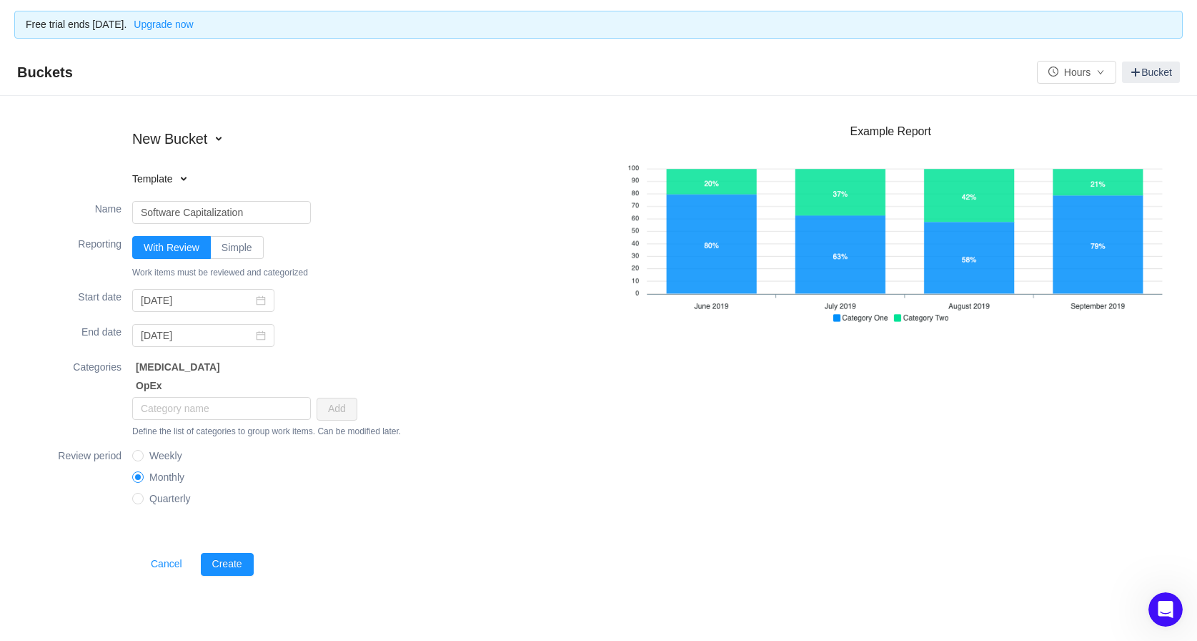
click at [421, 223] on div "Name Software Capitalization" at bounding box center [314, 212] width 570 height 34
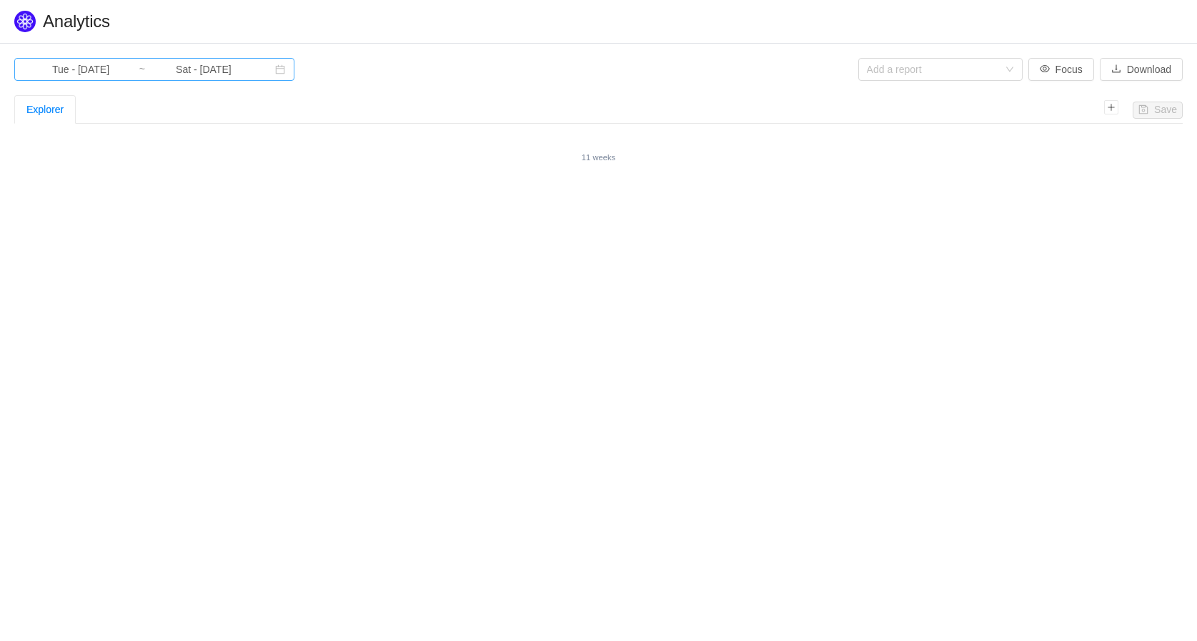
click at [80, 68] on input "Tue - Jul 01, 2025" at bounding box center [81, 69] width 116 height 16
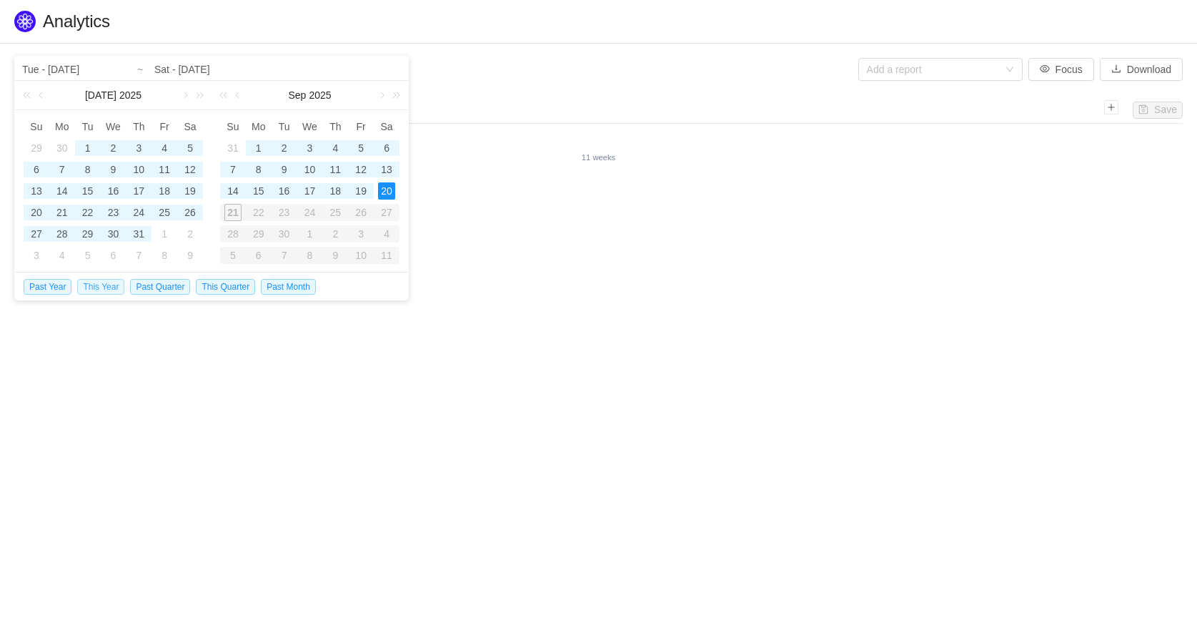
click at [99, 285] on span "This Year" at bounding box center [100, 287] width 47 height 16
type input "Wed - Jan 01, 2025"
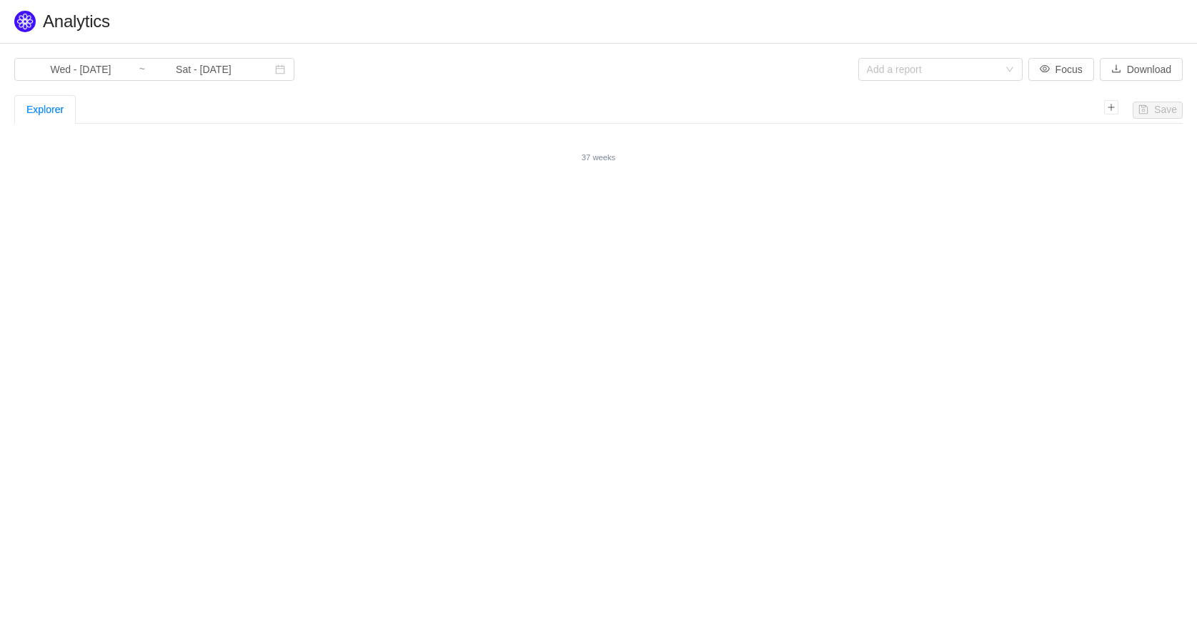
click at [51, 106] on div "Explorer" at bounding box center [44, 109] width 37 height 27
click at [36, 107] on div "Explorer" at bounding box center [44, 109] width 37 height 27
click at [904, 69] on div "Add a report" at bounding box center [933, 69] width 132 height 14
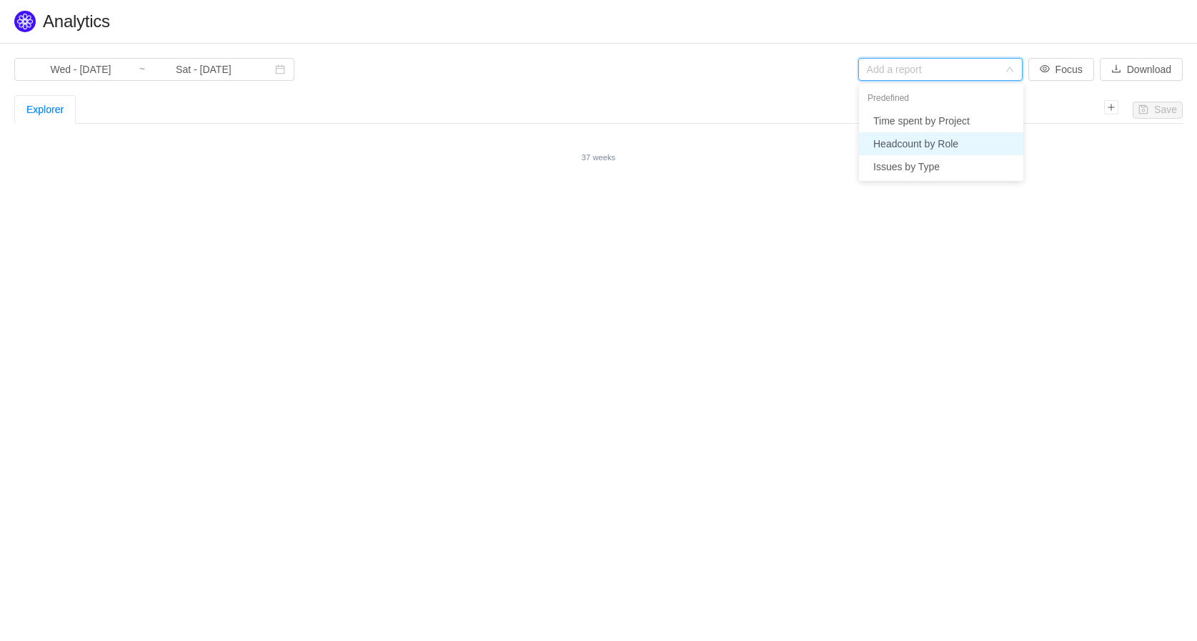
click at [911, 141] on li "Headcount by Role" at bounding box center [941, 143] width 164 height 23
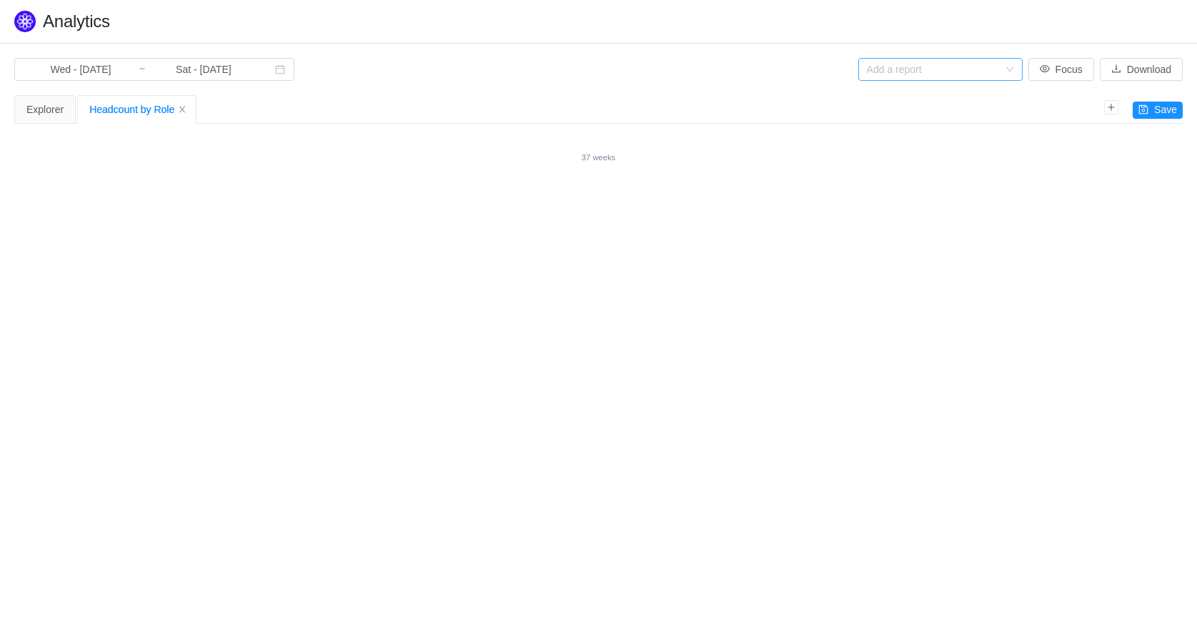
click at [986, 70] on div "Add a report" at bounding box center [933, 69] width 132 height 14
click at [929, 122] on li "Time spent by Project" at bounding box center [941, 120] width 164 height 23
click at [174, 113] on div "Headcount by Role" at bounding box center [136, 109] width 95 height 27
click at [179, 112] on icon "icon: close" at bounding box center [182, 109] width 9 height 9
click at [188, 112] on icon "icon: close" at bounding box center [193, 110] width 11 height 10
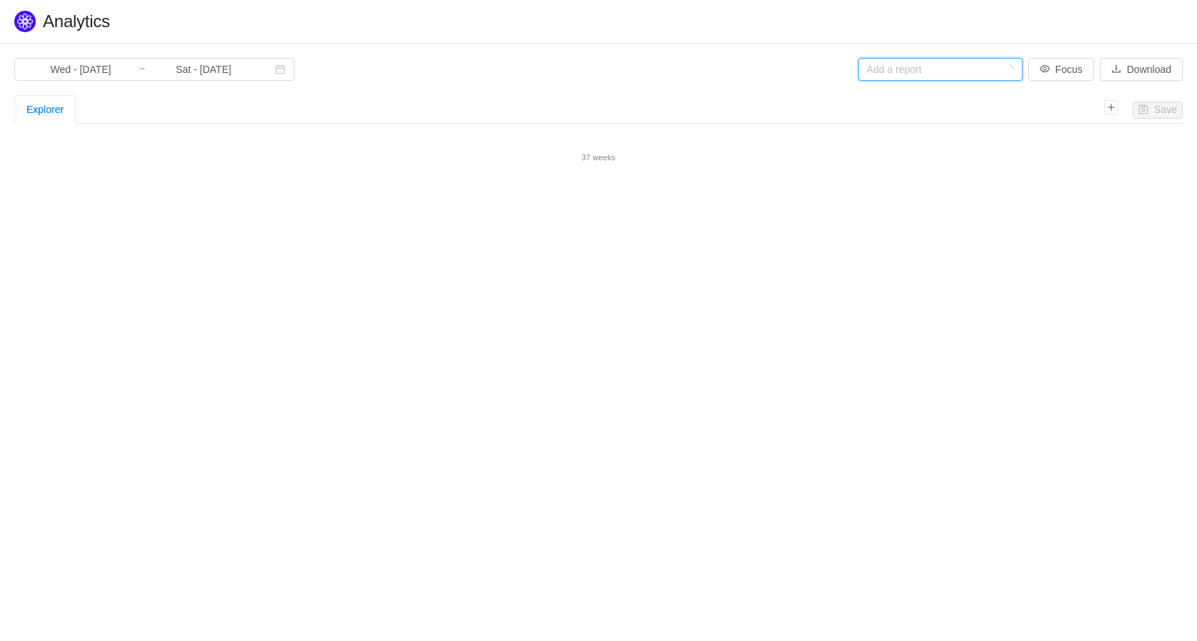
click at [1019, 73] on div "Add a report" at bounding box center [941, 69] width 164 height 23
click at [929, 144] on li "Headcount by Role" at bounding box center [941, 143] width 164 height 23
click at [596, 157] on small "37 weeks" at bounding box center [599, 157] width 34 height 9
click at [1155, 112] on button "Save" at bounding box center [1158, 110] width 50 height 17
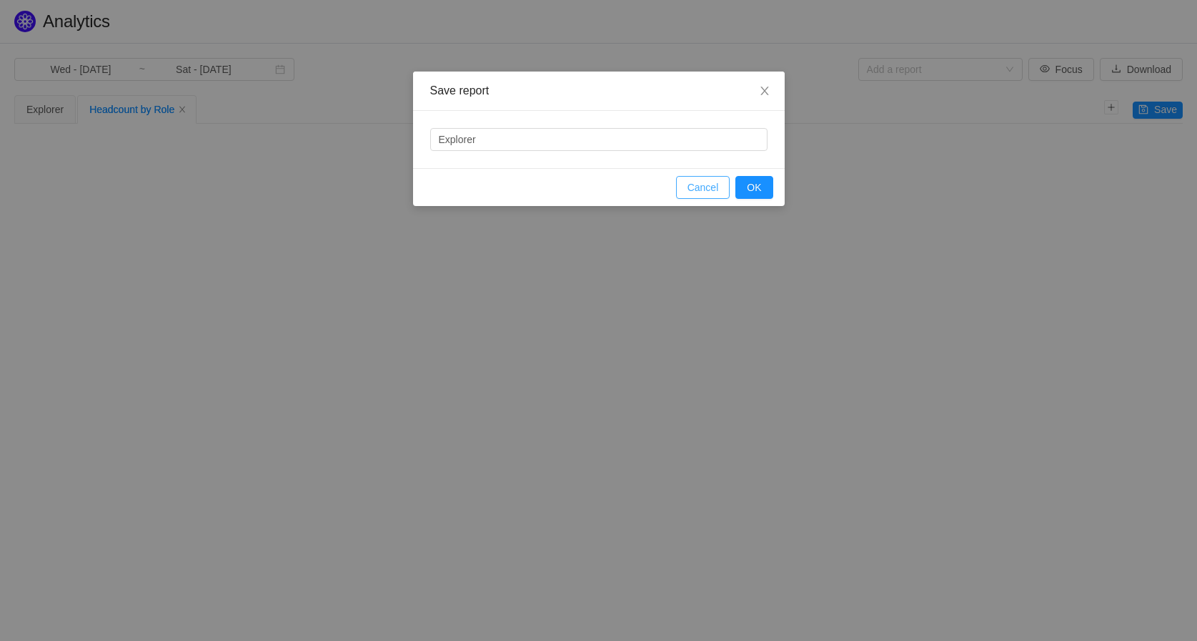
click at [705, 196] on button "Cancel" at bounding box center [703, 187] width 54 height 23
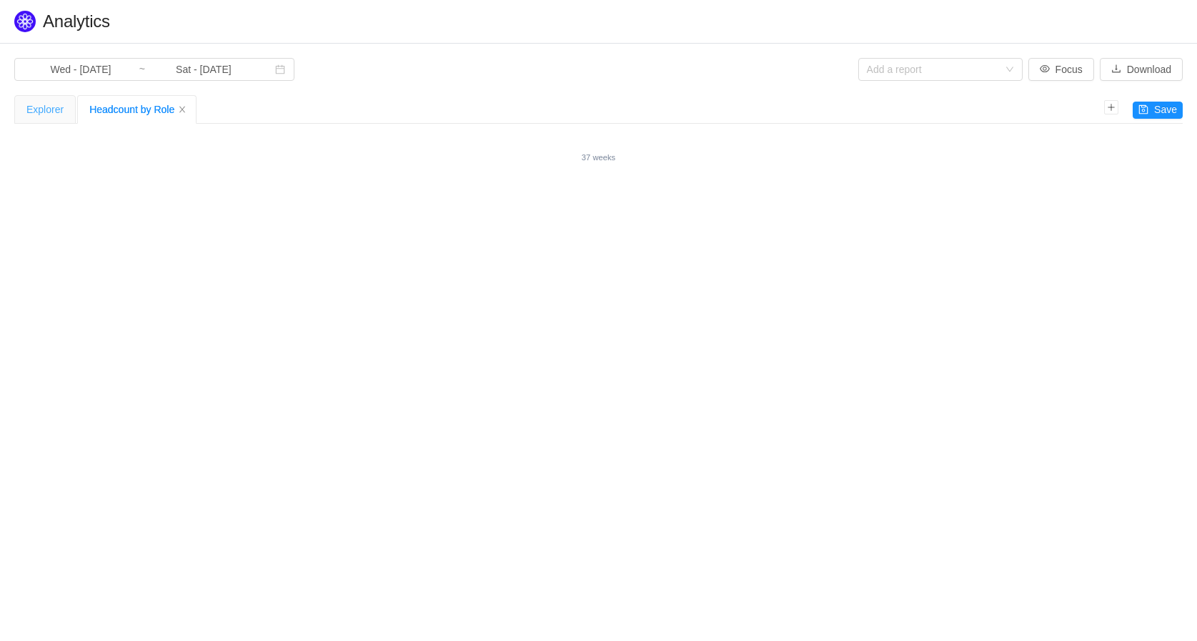
click at [55, 112] on div "Explorer" at bounding box center [44, 109] width 37 height 27
drag, startPoint x: 55, startPoint y: 112, endPoint x: 99, endPoint y: 109, distance: 43.7
click at [99, 109] on div "Headcount by Role" at bounding box center [136, 109] width 95 height 27
click at [100, 108] on div "Headcount by Role" at bounding box center [136, 109] width 95 height 27
click at [1042, 68] on button "Focus" at bounding box center [1062, 69] width 66 height 23
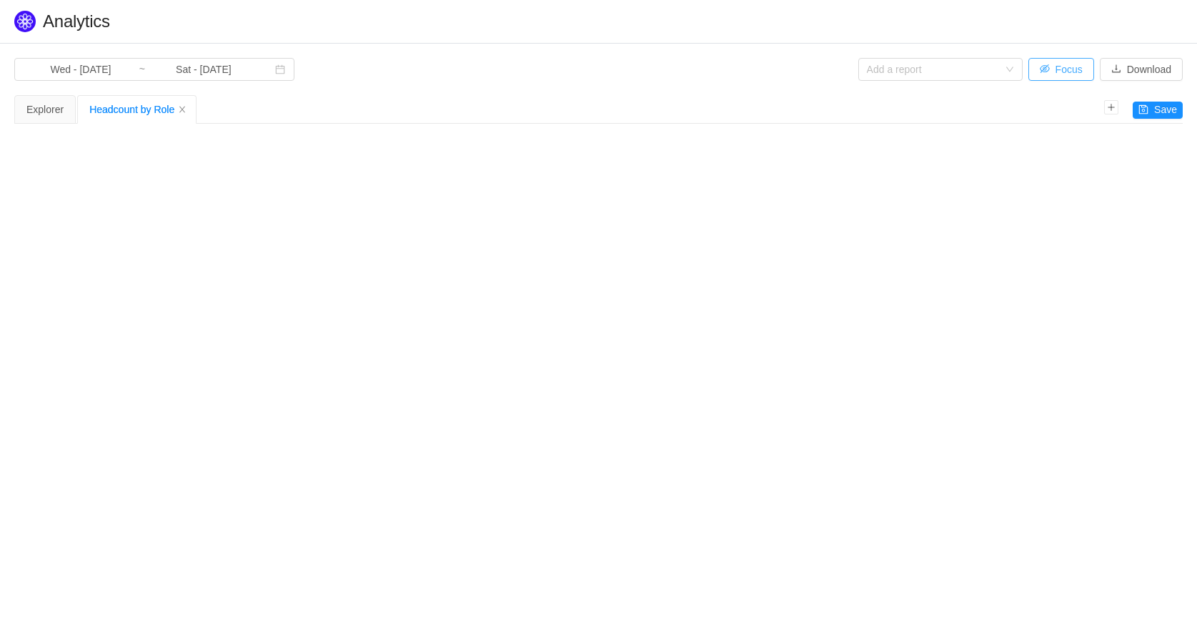
click at [1042, 68] on button "Focus" at bounding box center [1062, 69] width 66 height 23
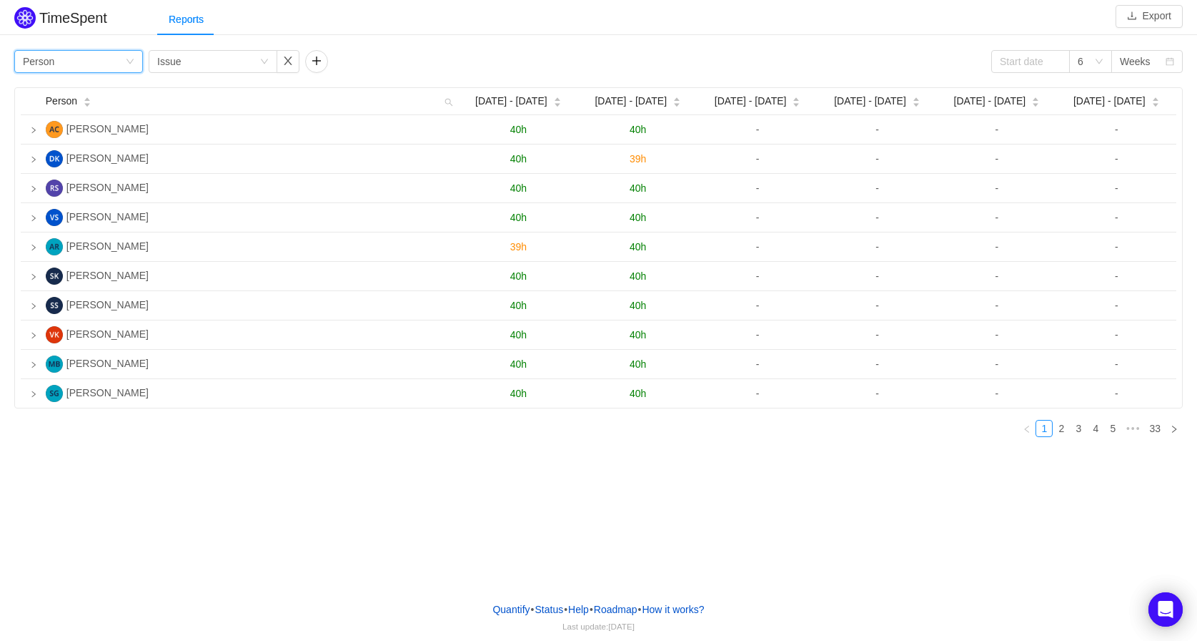
click at [126, 64] on icon "icon: down" at bounding box center [130, 61] width 9 height 9
click at [295, 21] on div "Reports" at bounding box center [677, 20] width 1040 height 32
click at [264, 65] on icon "icon: down" at bounding box center [264, 61] width 9 height 9
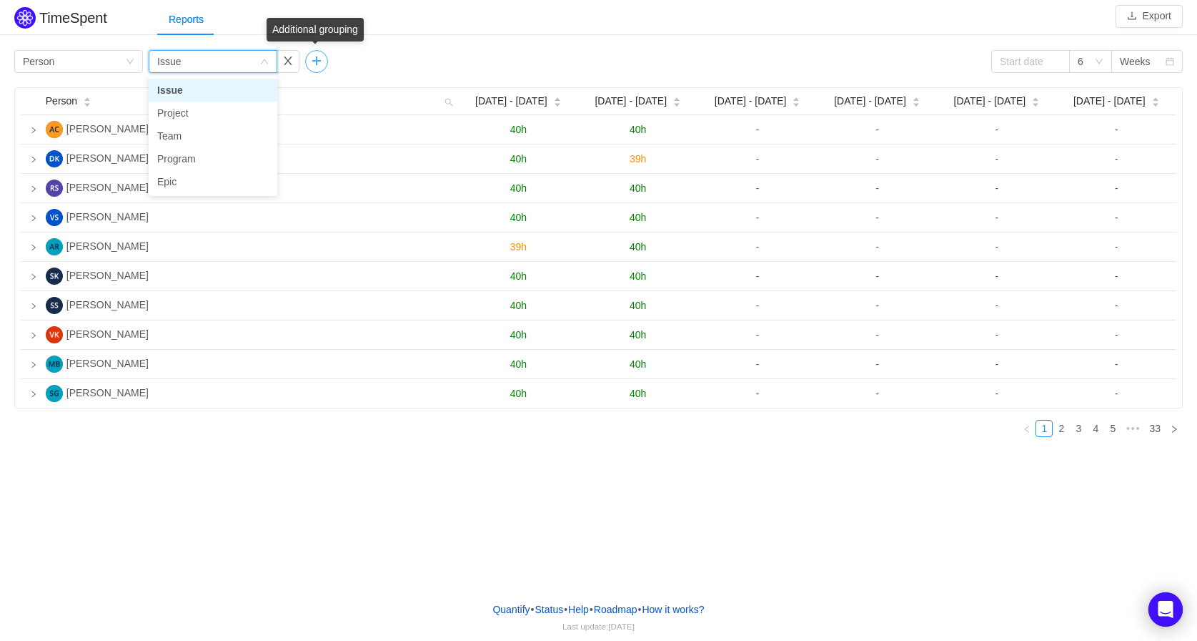
drag, startPoint x: 264, startPoint y: 65, endPoint x: 313, endPoint y: 61, distance: 49.5
click at [313, 61] on div "Group by Person Group by Issue" at bounding box center [171, 61] width 314 height 23
click at [260, 23] on div "Reports" at bounding box center [677, 20] width 1040 height 32
click at [317, 64] on button "button" at bounding box center [316, 61] width 23 height 23
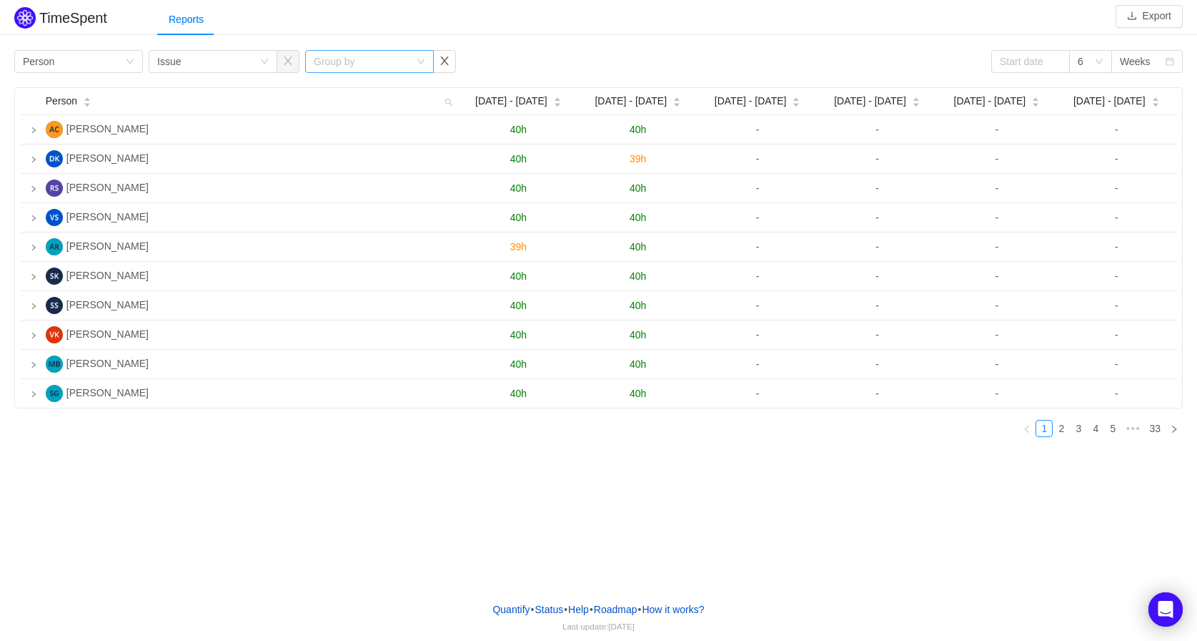
click at [336, 62] on div "Group by" at bounding box center [362, 61] width 96 height 14
click at [385, 23] on div "Reports" at bounding box center [677, 20] width 1040 height 32
click at [446, 61] on button "button" at bounding box center [444, 61] width 23 height 23
click at [1099, 61] on icon "icon: down" at bounding box center [1099, 61] width 9 height 9
click at [1091, 157] on li "12" at bounding box center [1090, 158] width 43 height 23
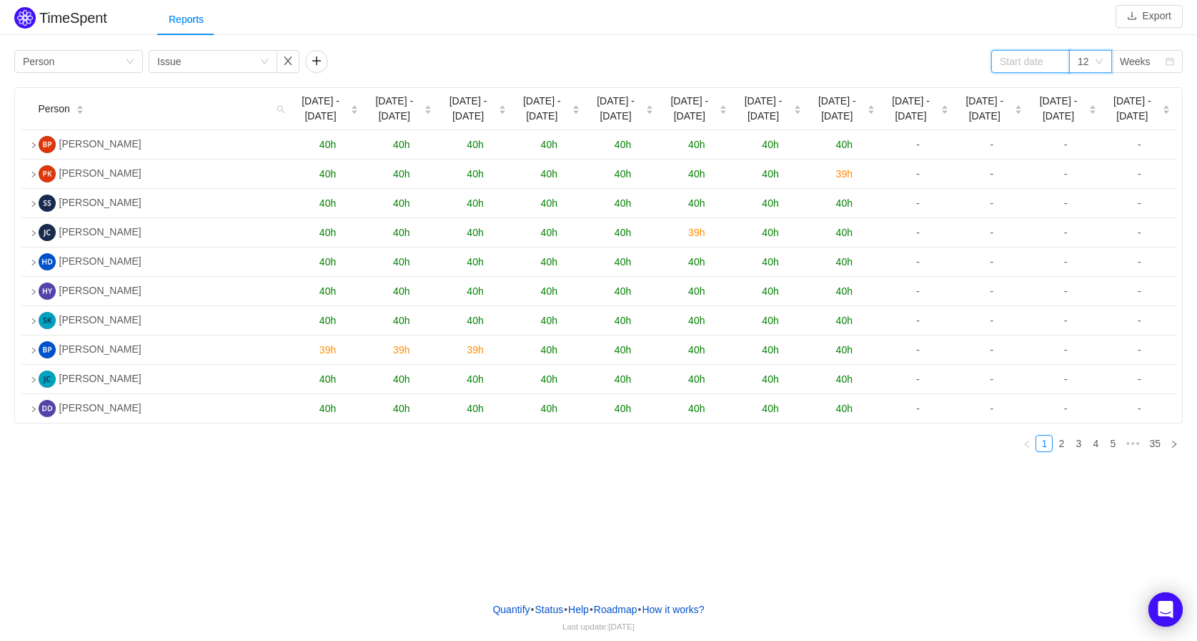
click at [1022, 64] on input at bounding box center [1031, 61] width 79 height 23
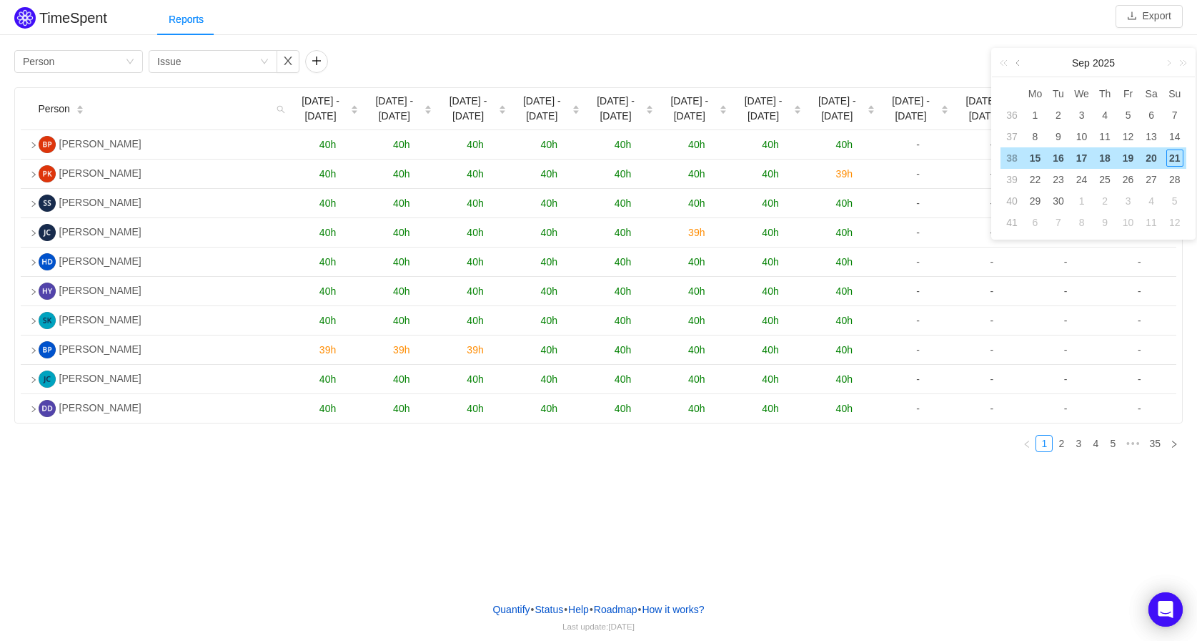
click at [1020, 66] on link at bounding box center [1019, 63] width 13 height 29
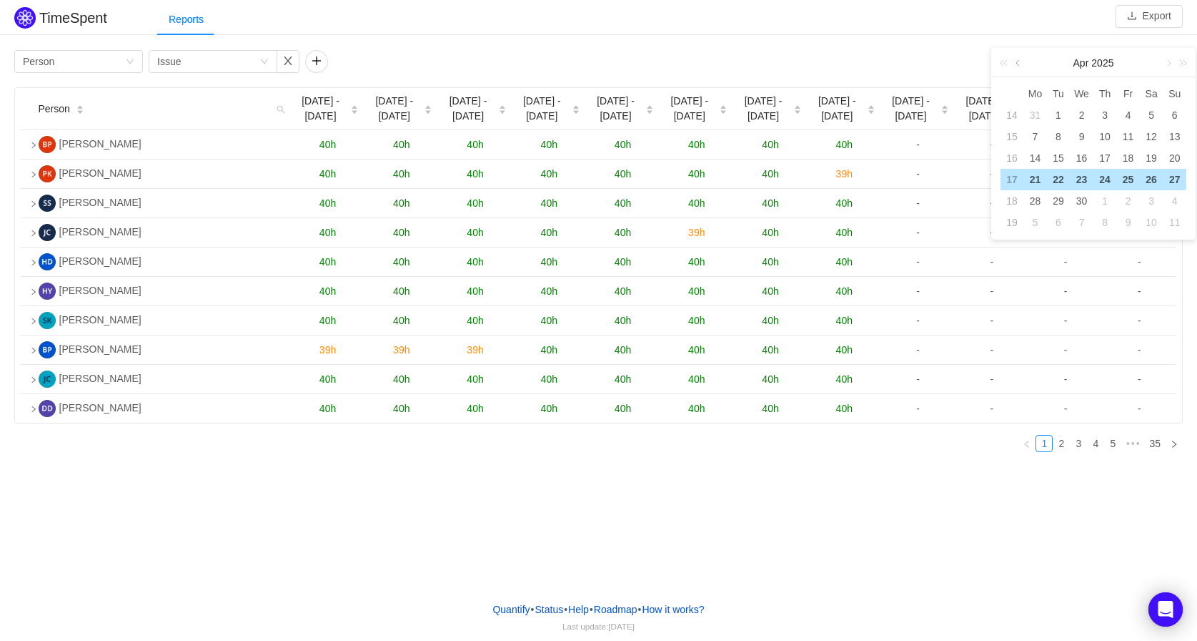
click at [1020, 66] on link at bounding box center [1019, 63] width 13 height 29
click at [1087, 114] on div "1" at bounding box center [1081, 115] width 17 height 17
type input "[DATE]"
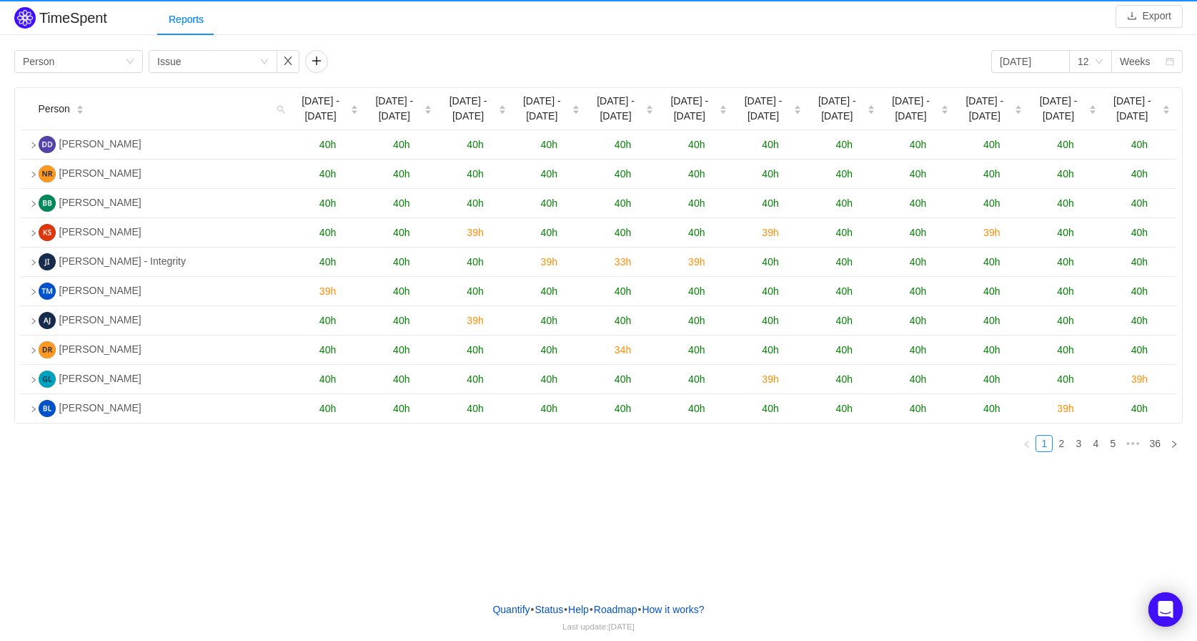
click at [980, 19] on div "Reports" at bounding box center [677, 20] width 1040 height 32
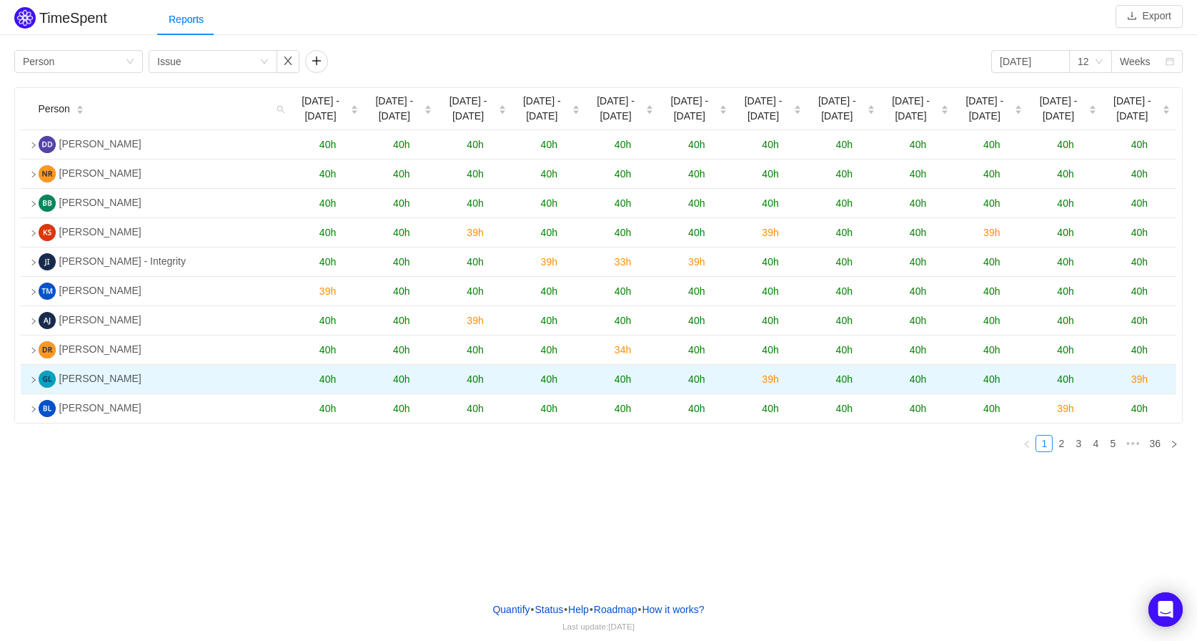
click at [33, 387] on td at bounding box center [27, 379] width 12 height 29
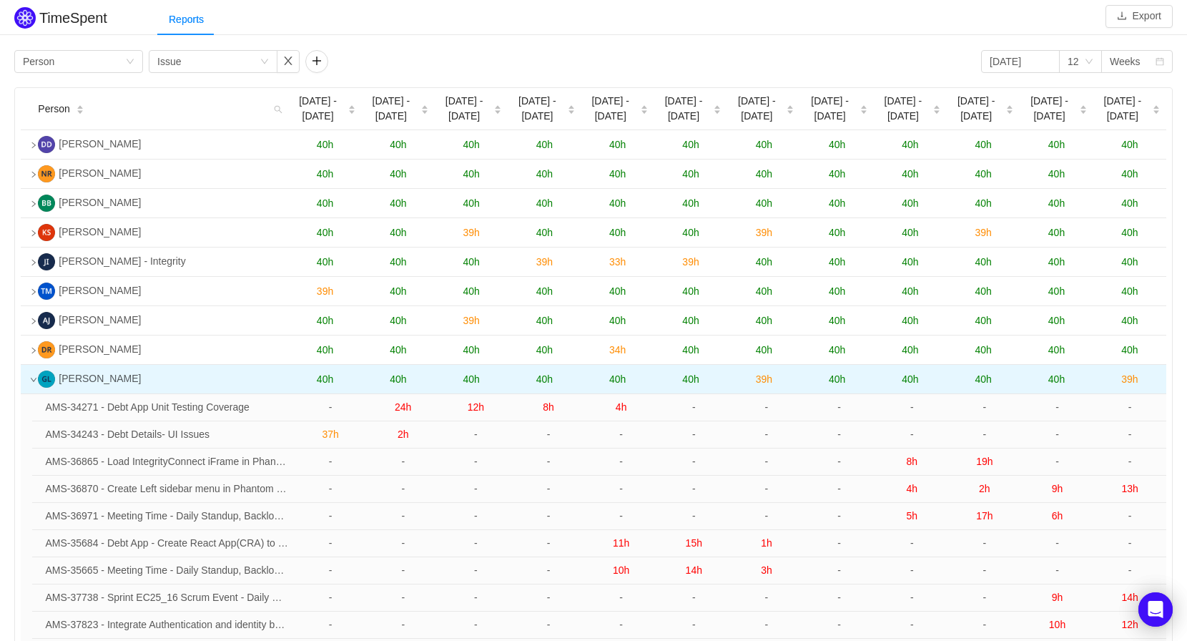
click at [34, 383] on icon "icon: down" at bounding box center [33, 379] width 7 height 7
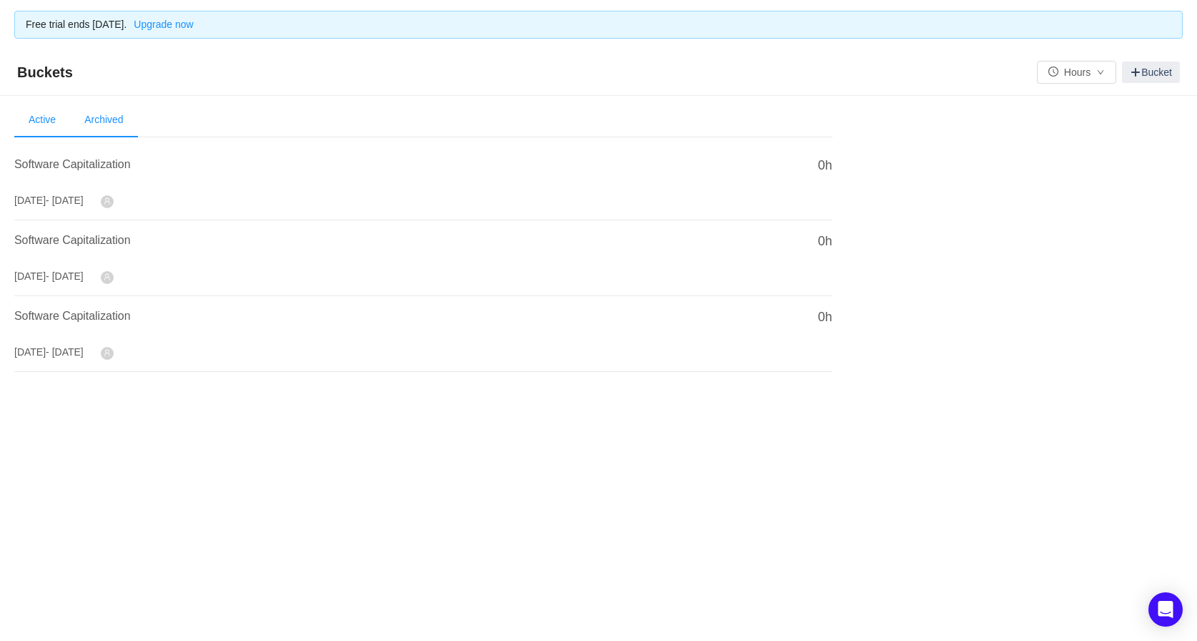
click at [107, 124] on li "Archived" at bounding box center [103, 120] width 67 height 34
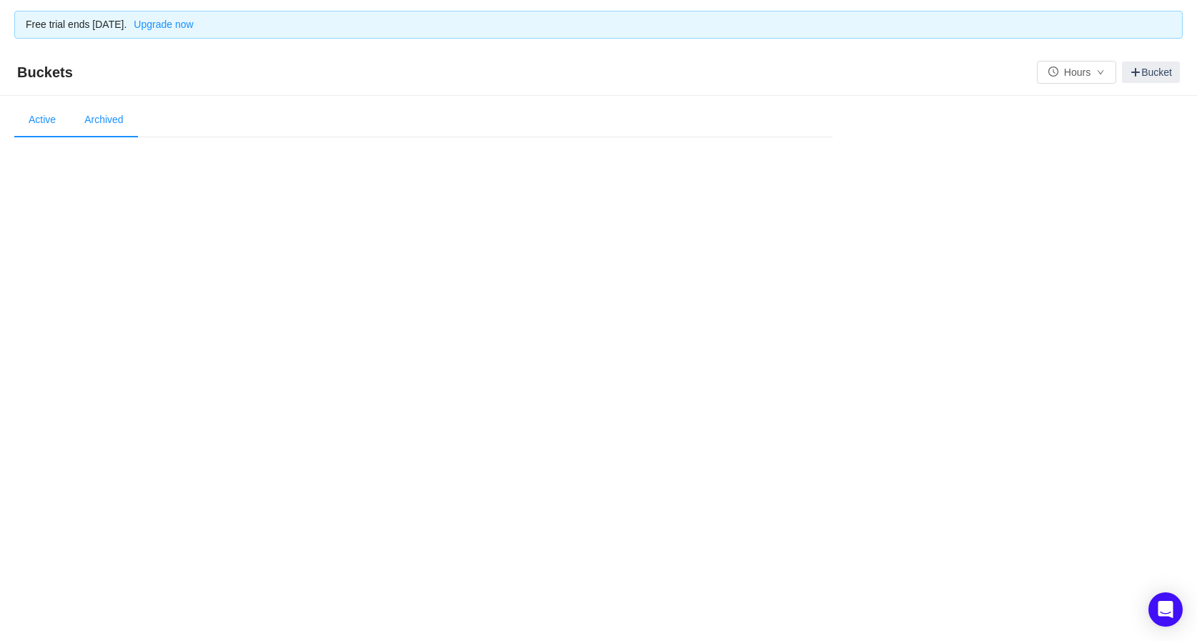
click at [45, 124] on li "Active" at bounding box center [42, 120] width 56 height 34
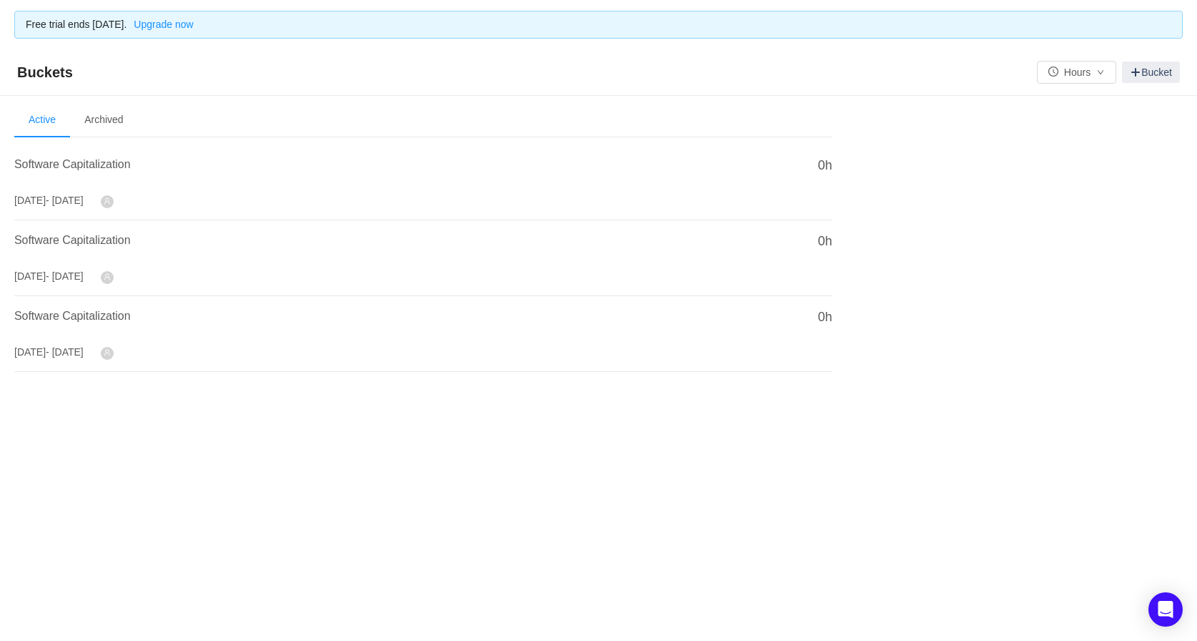
click at [84, 201] on span "- [DATE]" at bounding box center [65, 199] width 38 height 11
click at [38, 159] on span "Software Capitalization" at bounding box center [72, 164] width 117 height 12
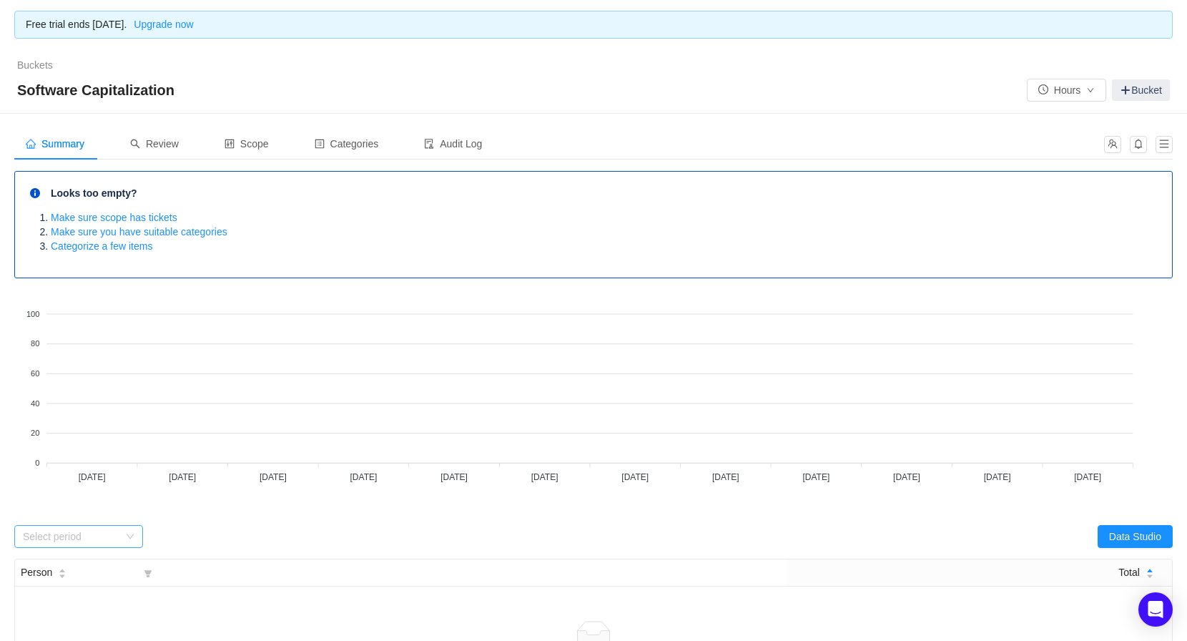
click at [110, 541] on div "Select period" at bounding box center [71, 536] width 96 height 14
click at [184, 538] on div "Select period" at bounding box center [303, 536] width 579 height 23
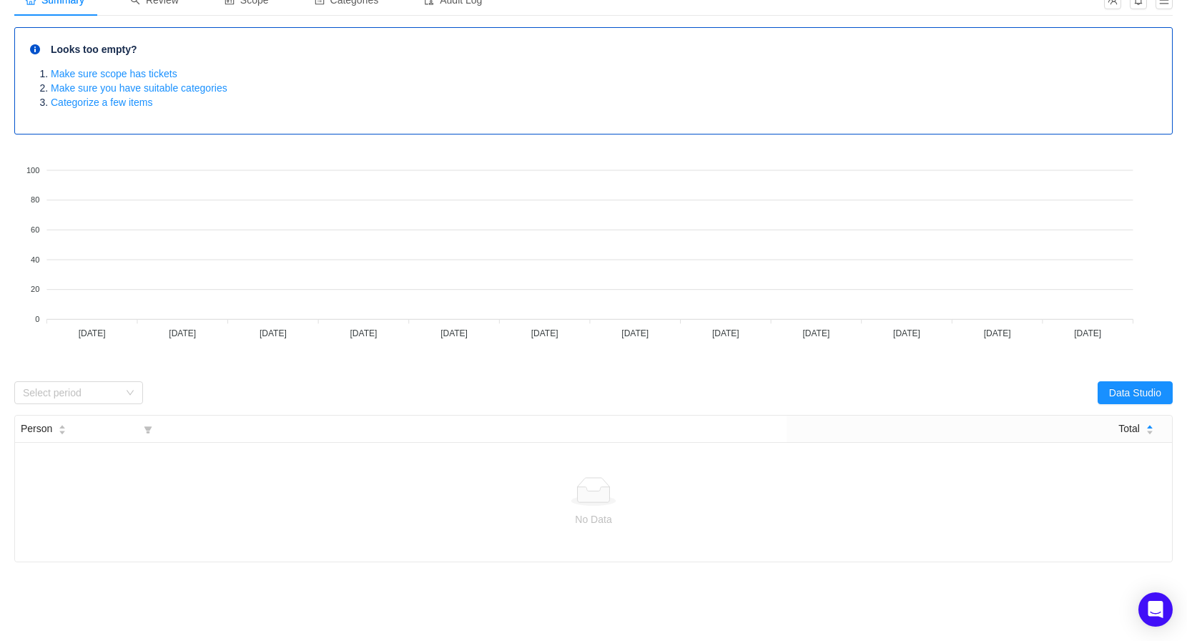
scroll to position [194, 0]
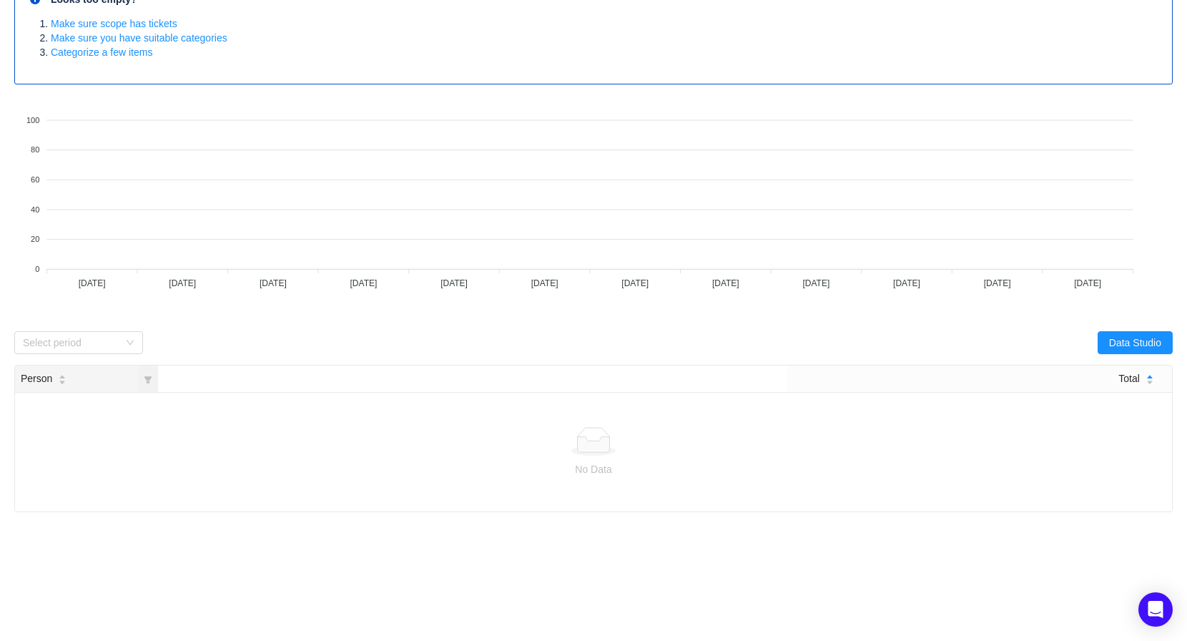
click at [55, 385] on div "Person" at bounding box center [44, 378] width 46 height 15
click at [59, 377] on icon "icon: caret-up" at bounding box center [63, 377] width 8 height 8
click at [37, 382] on span "Person" at bounding box center [36, 378] width 31 height 15
click at [52, 372] on div "Person" at bounding box center [44, 378] width 46 height 15
click at [1149, 331] on button "Data Studio" at bounding box center [1134, 342] width 75 height 23
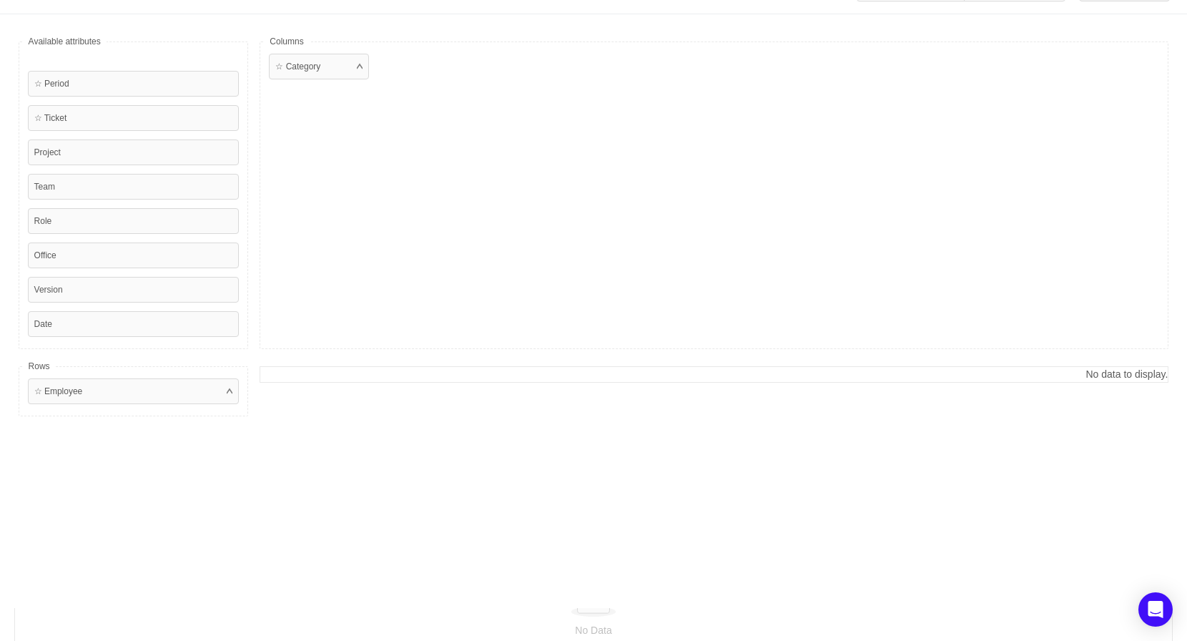
scroll to position [0, 0]
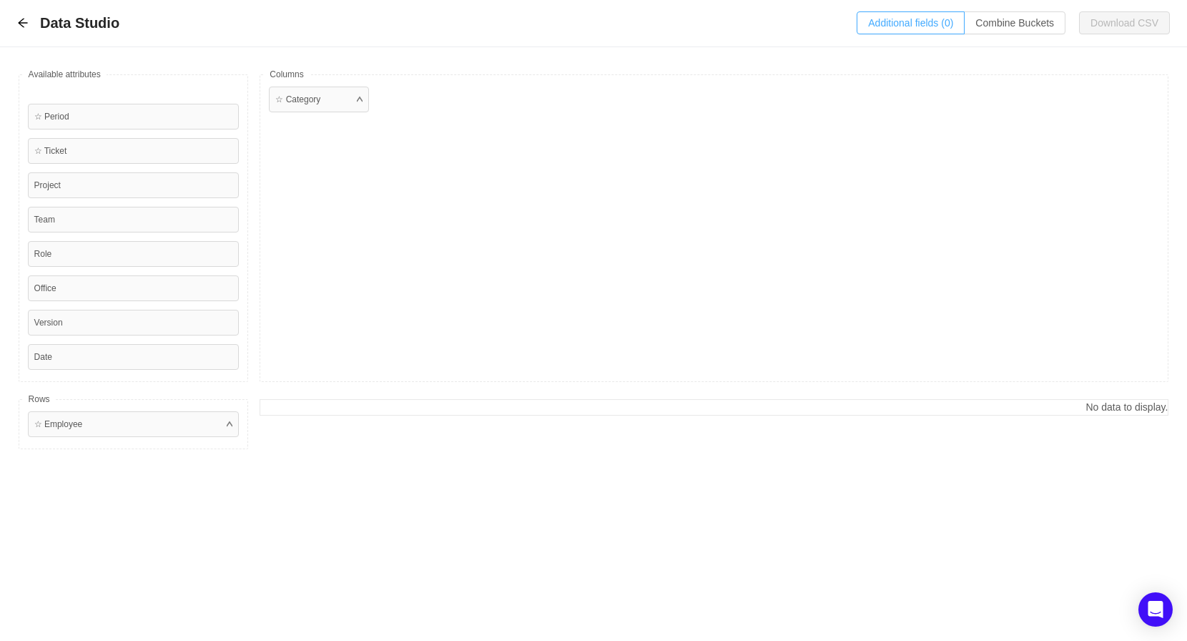
click at [904, 30] on button "Additional fields (0)" at bounding box center [910, 22] width 108 height 23
click at [755, 82] on div "Select a field" at bounding box center [789, 87] width 227 height 14
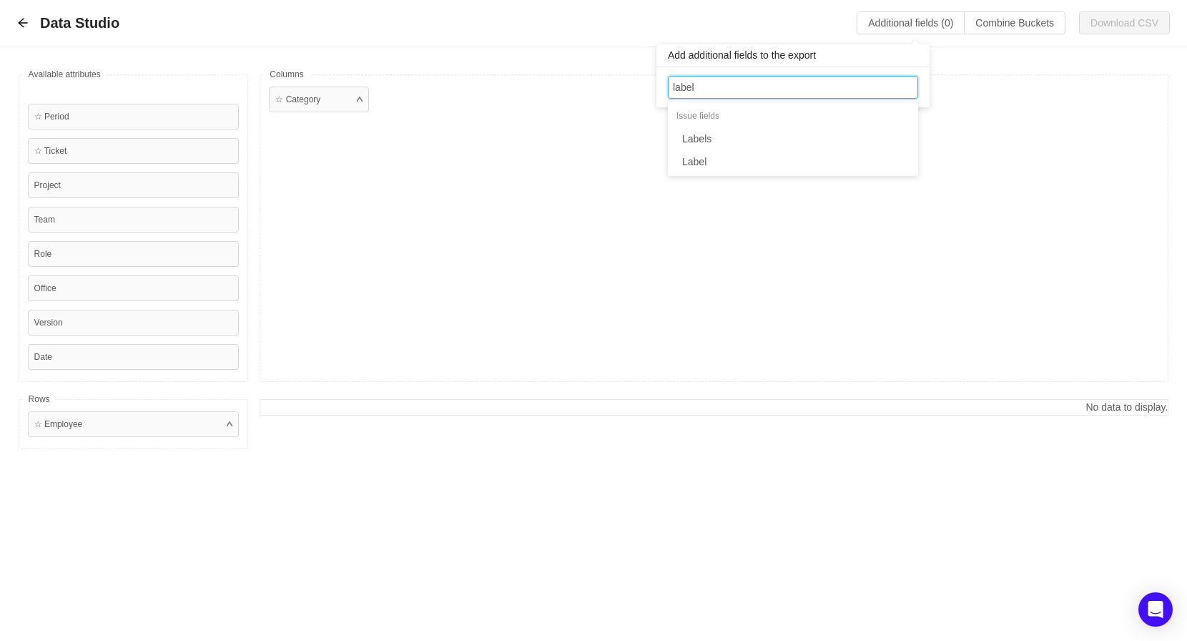
type input "labels"
click at [704, 147] on li "Labels" at bounding box center [793, 138] width 250 height 23
click at [690, 39] on div "Add additional fields to the export Select a field Labels" at bounding box center [792, 72] width 273 height 70
click at [667, 35] on div "Data Studio Additional fields (1) Combine Buckets (0) Download CSV" at bounding box center [593, 23] width 1187 height 47
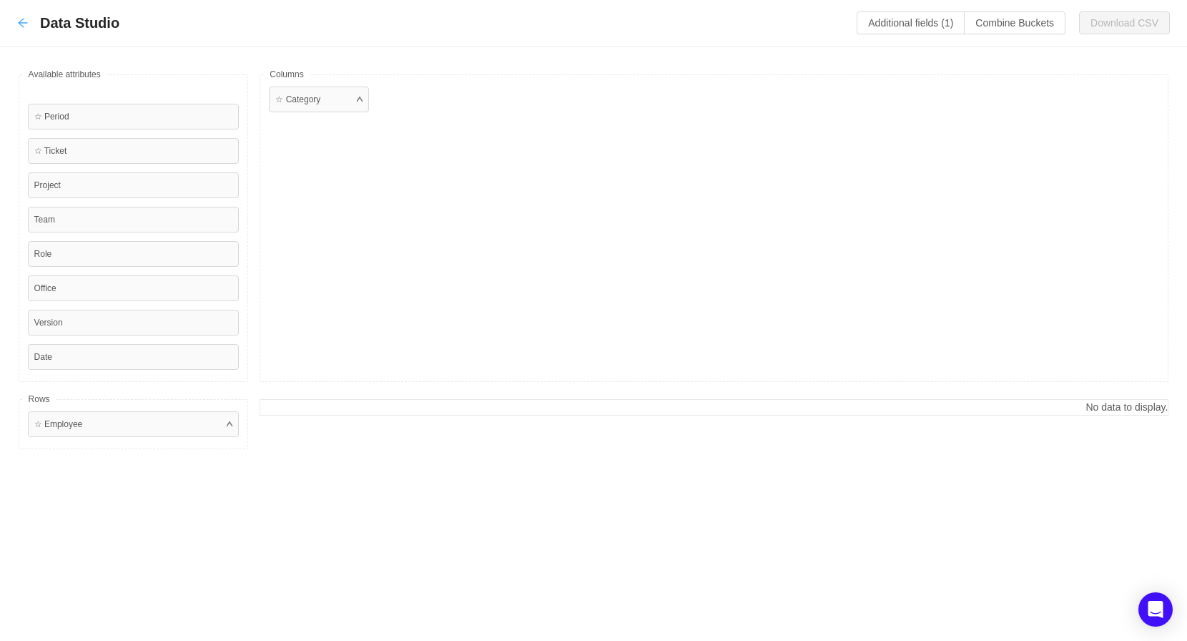
click at [20, 24] on icon "icon: arrow-left" at bounding box center [22, 23] width 9 height 9
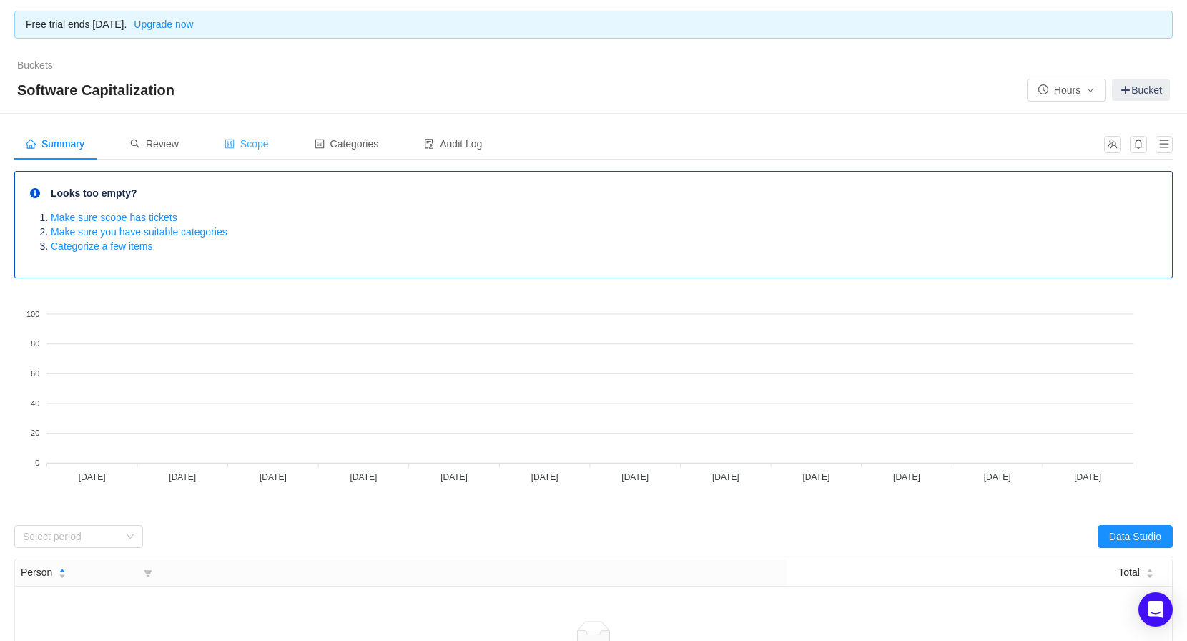
click at [240, 145] on span "Scope" at bounding box center [246, 143] width 44 height 11
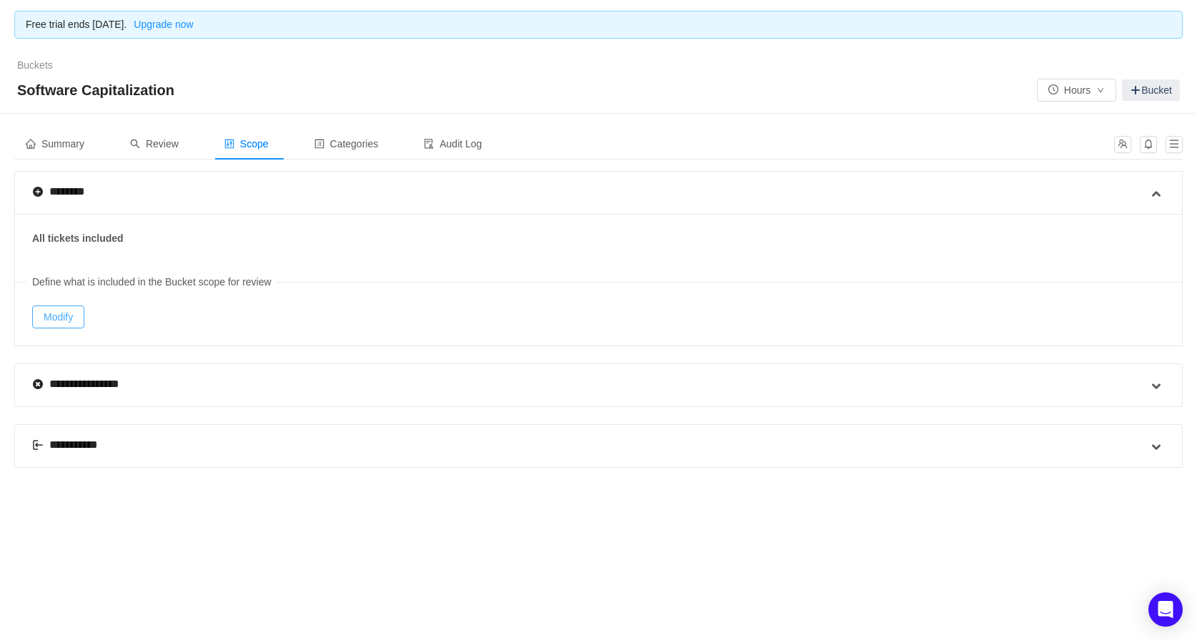
click at [61, 315] on button "Modify" at bounding box center [58, 316] width 52 height 23
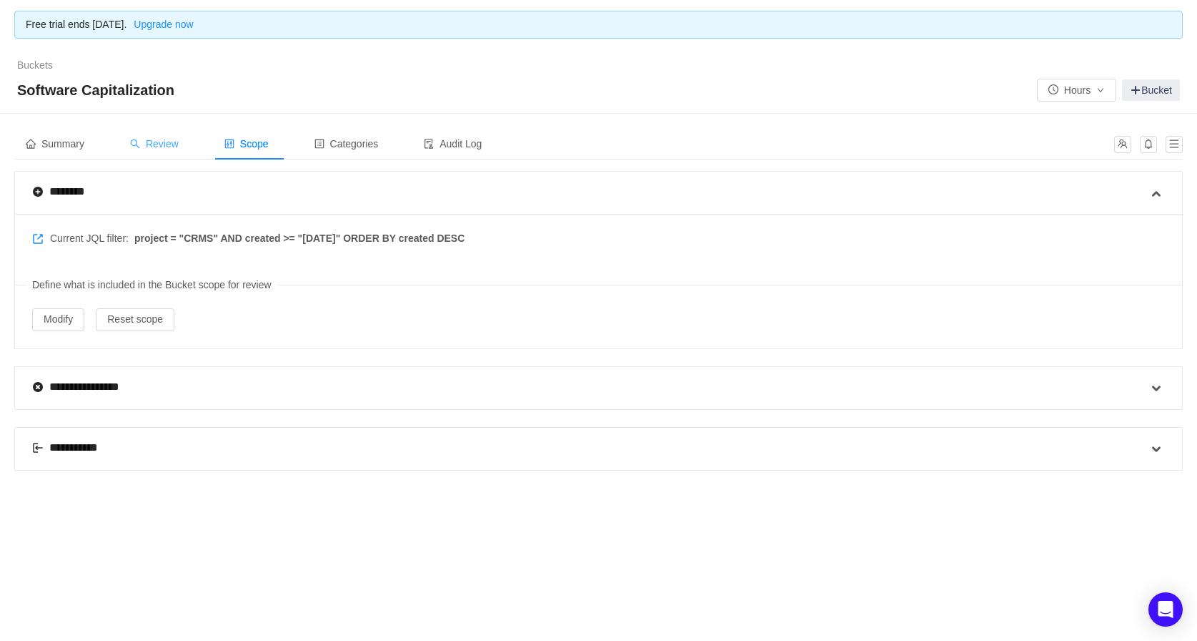
click at [172, 144] on span "Review" at bounding box center [154, 143] width 49 height 11
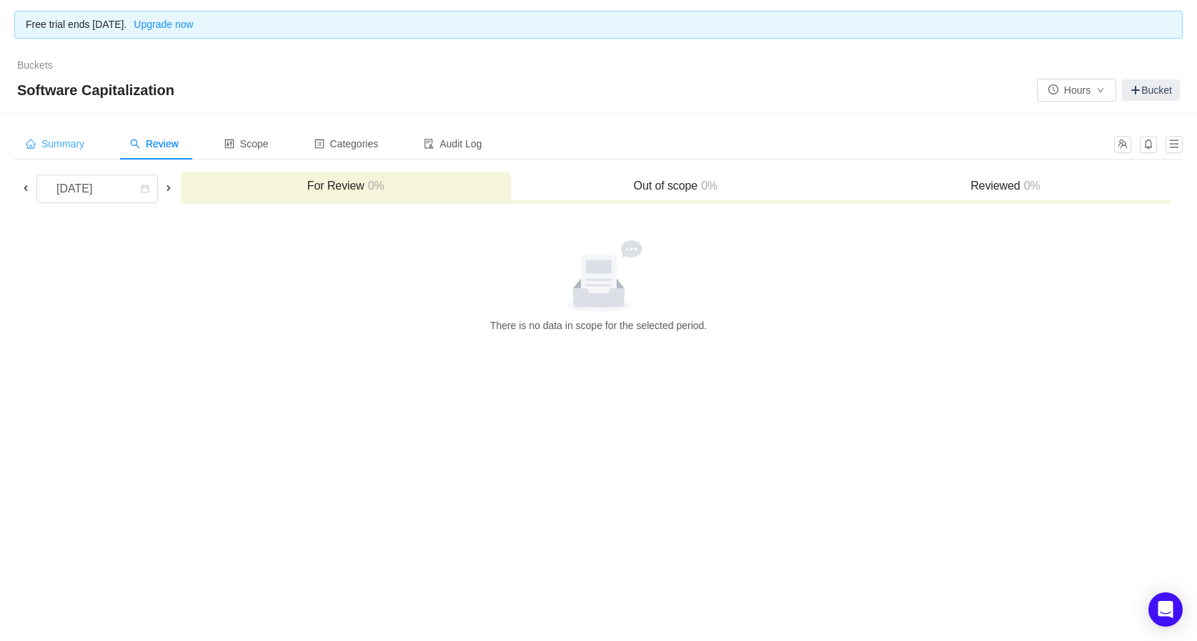
click at [62, 142] on span "Summary" at bounding box center [55, 143] width 59 height 11
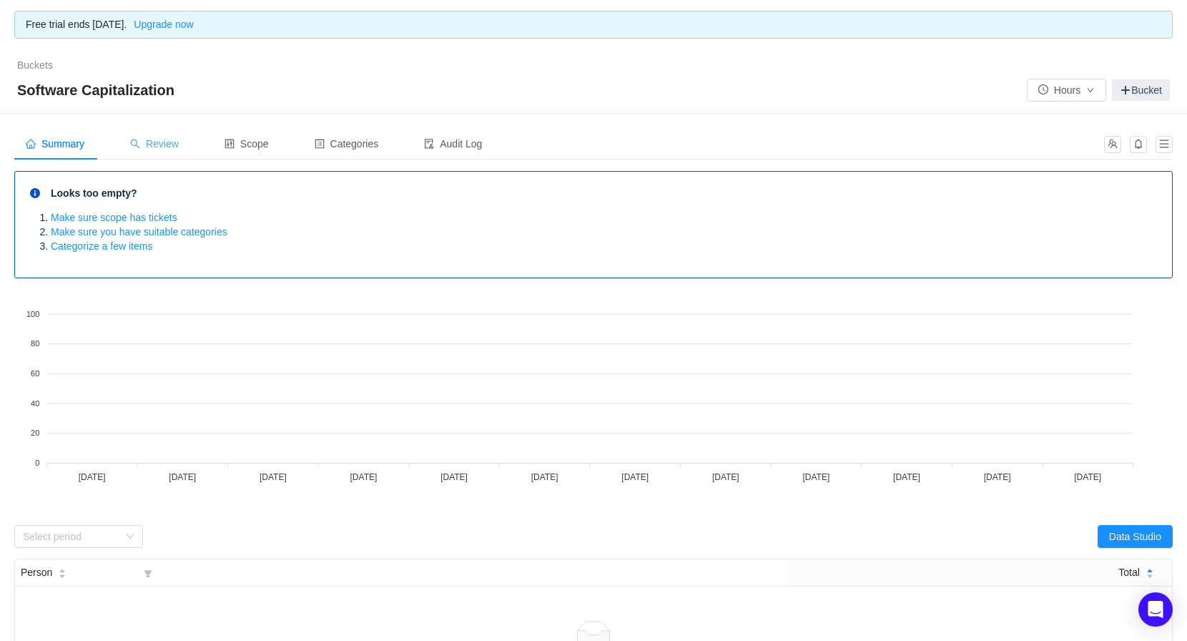
click at [159, 147] on span "Review" at bounding box center [154, 143] width 49 height 11
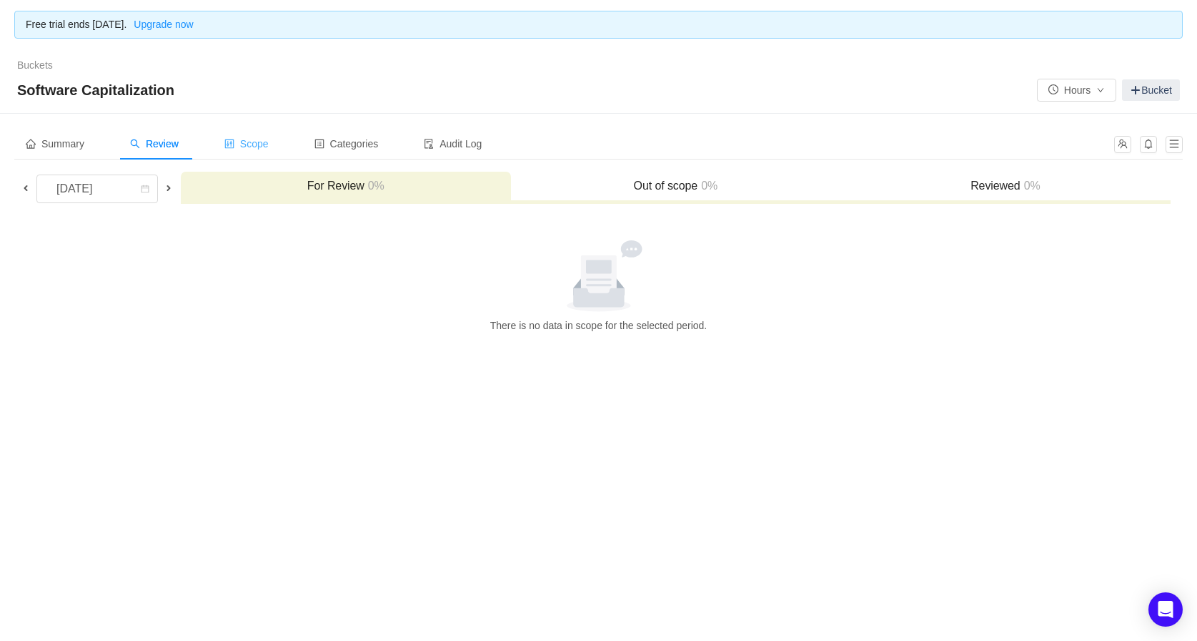
click at [251, 144] on span "Scope" at bounding box center [246, 143] width 44 height 11
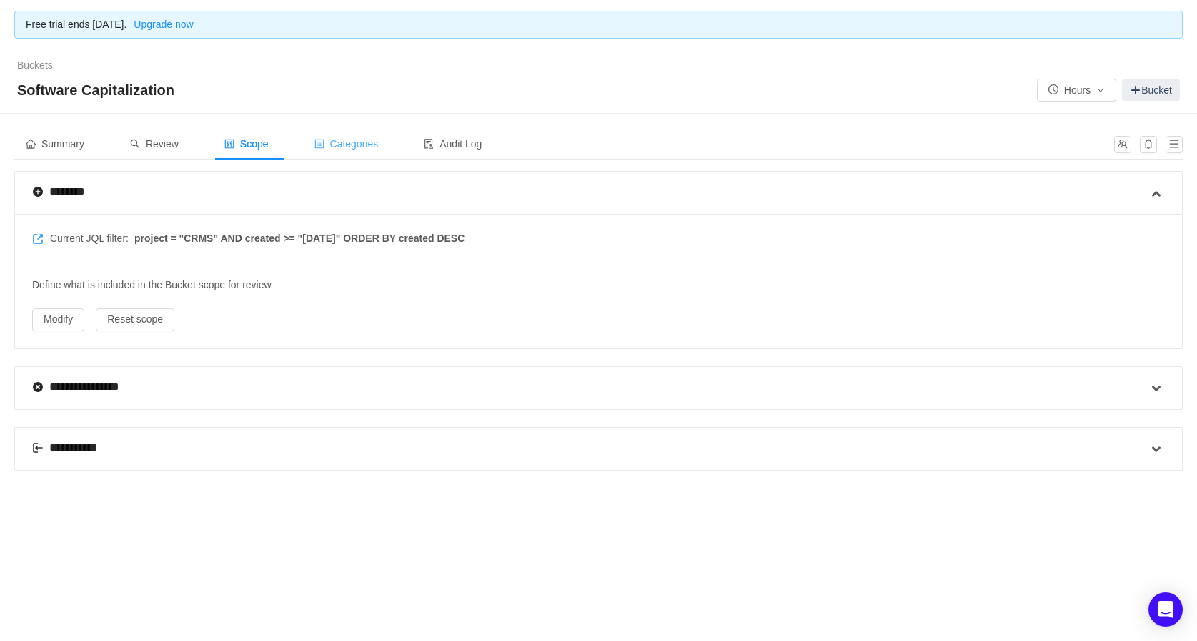
click at [343, 152] on div "Categories" at bounding box center [346, 144] width 87 height 32
